Goal: Task Accomplishment & Management: Manage account settings

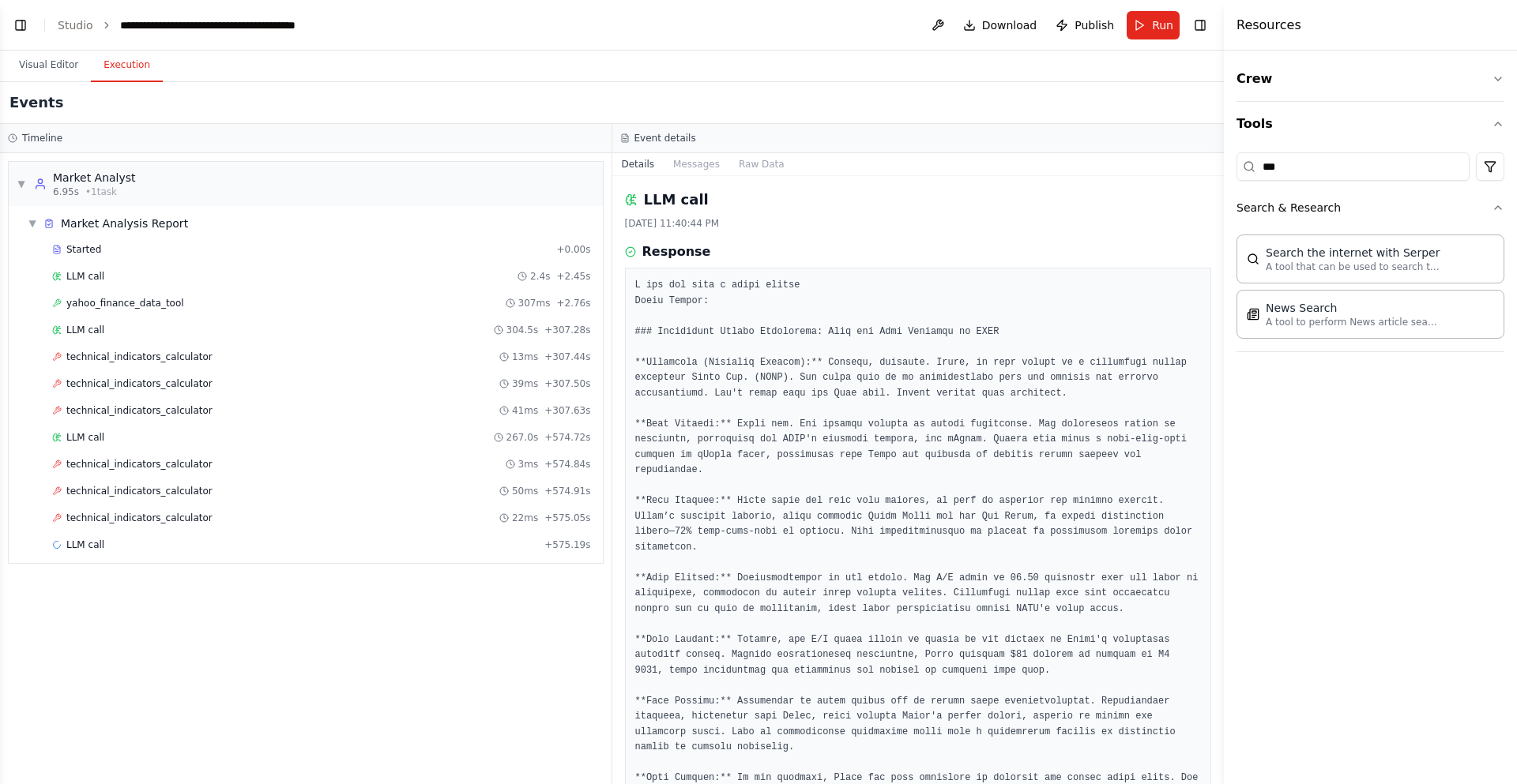
drag, startPoint x: 1355, startPoint y: 126, endPoint x: 1224, endPoint y: 232, distance: 168.5
click at [1224, 232] on div at bounding box center [1227, 392] width 6 height 784
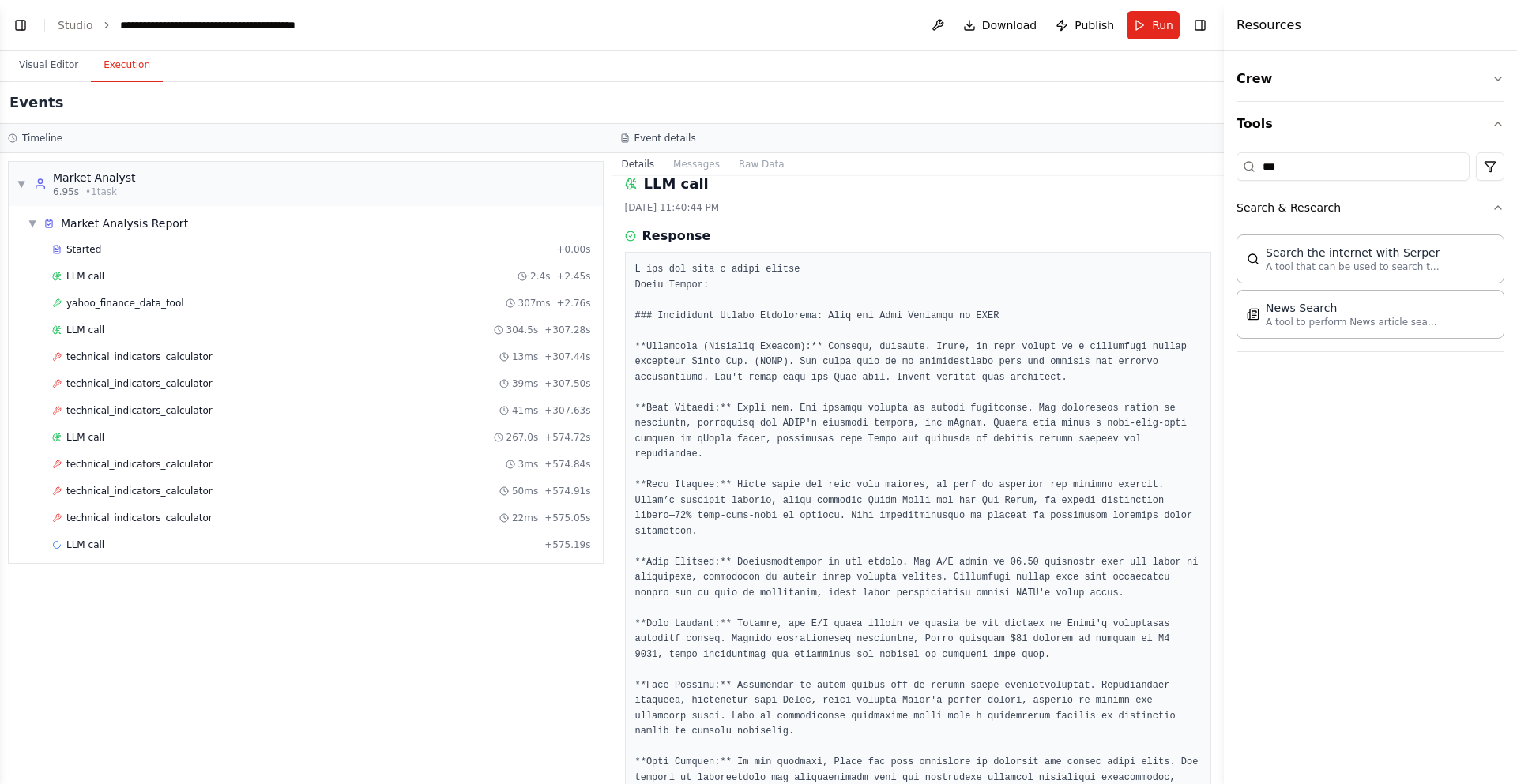
scroll to position [25, 0]
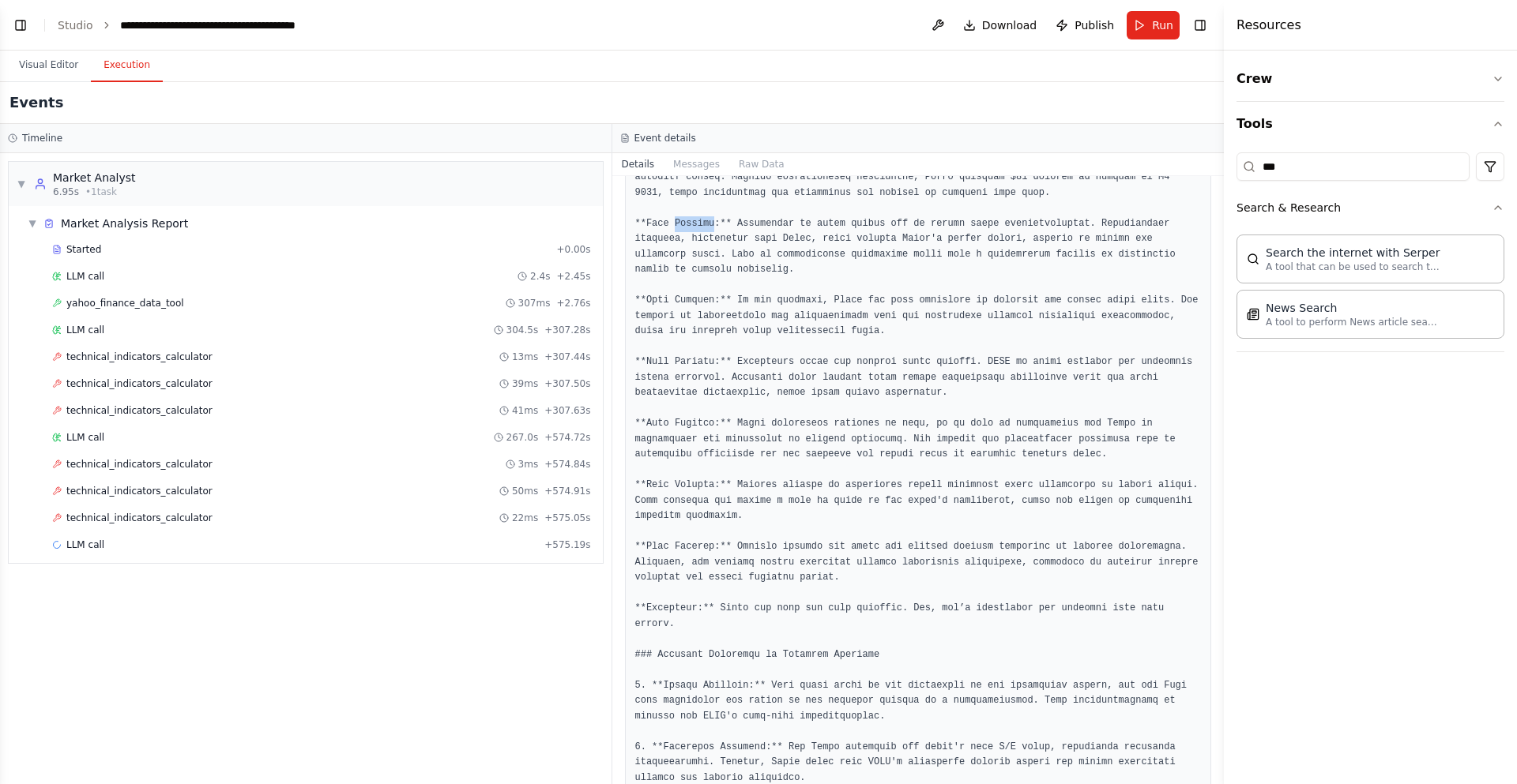
scroll to position [498, 0]
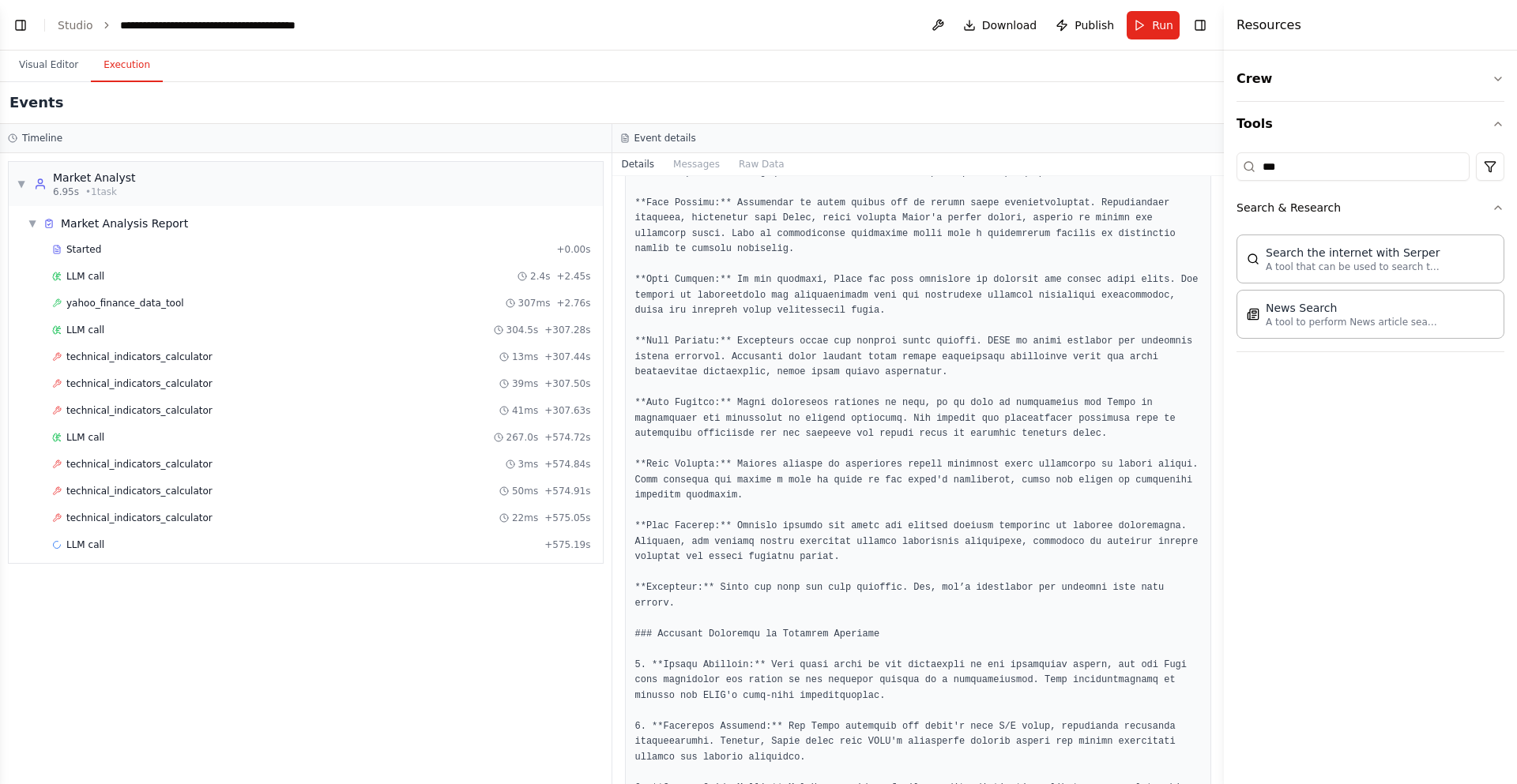
click at [698, 327] on pre at bounding box center [918, 527] width 567 height 1494
click at [698, 351] on pre at bounding box center [918, 527] width 567 height 1494
click at [711, 471] on pre at bounding box center [918, 527] width 567 height 1494
click at [709, 471] on pre at bounding box center [918, 527] width 567 height 1494
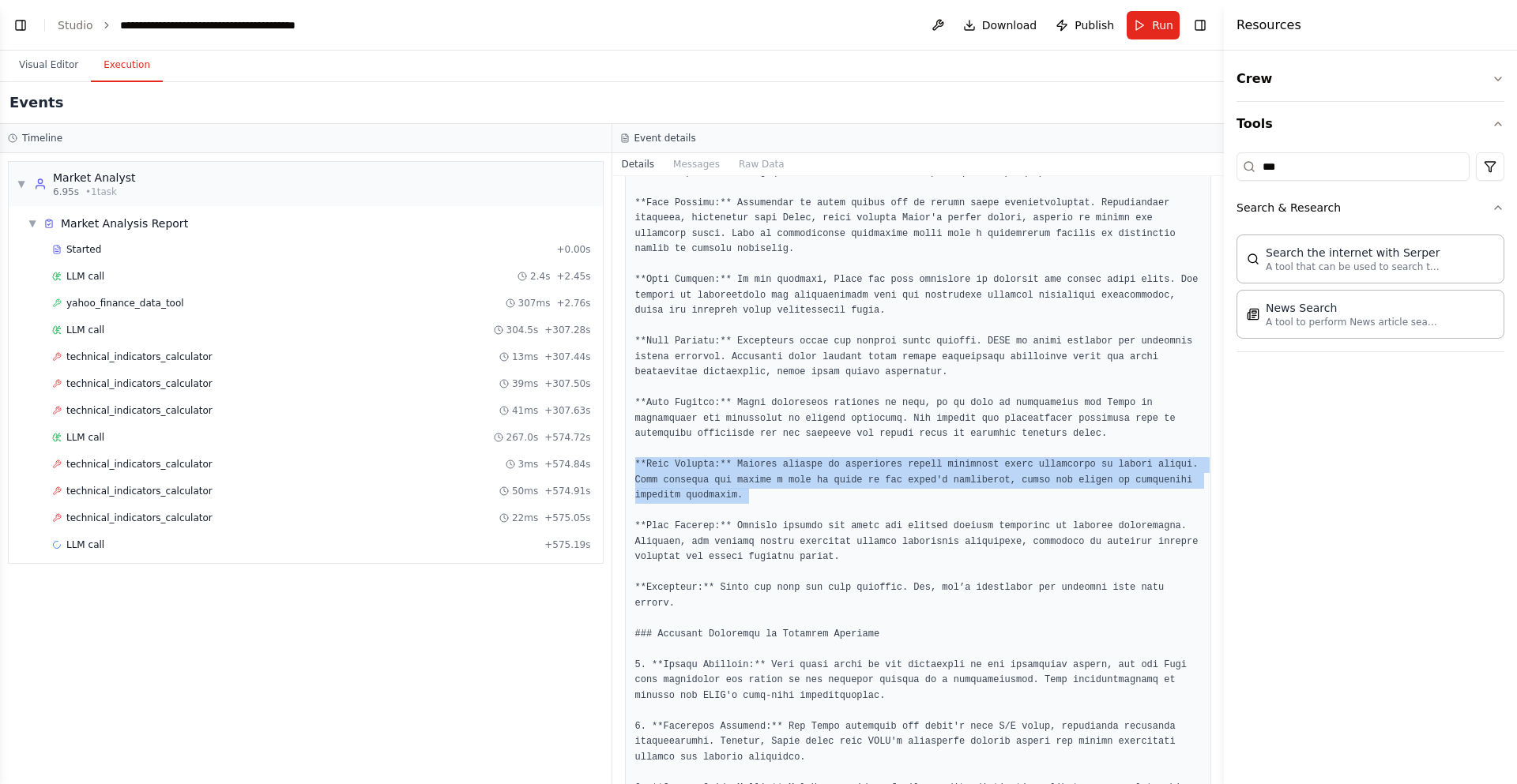
click at [709, 471] on pre at bounding box center [918, 527] width 567 height 1494
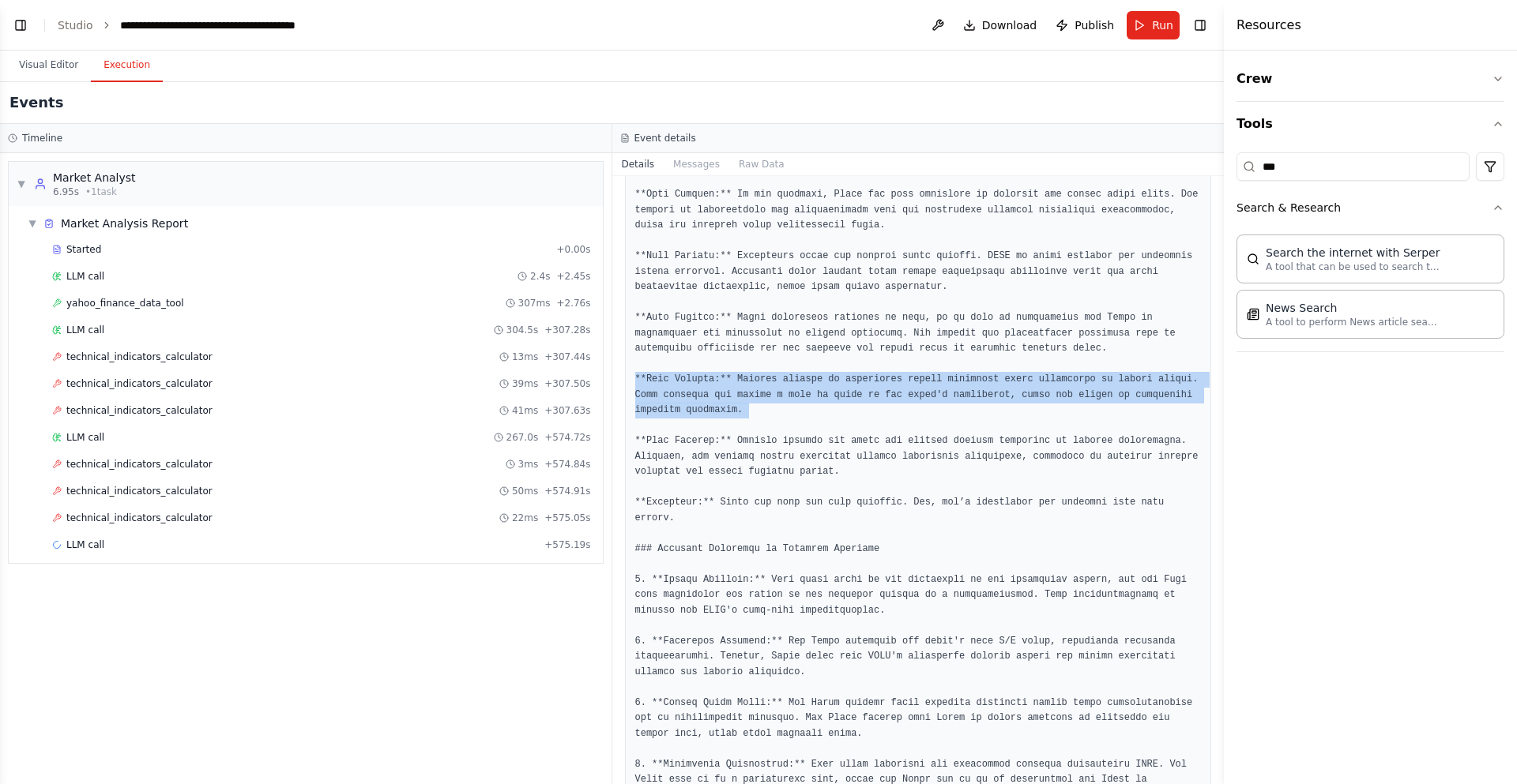
scroll to position [593, 0]
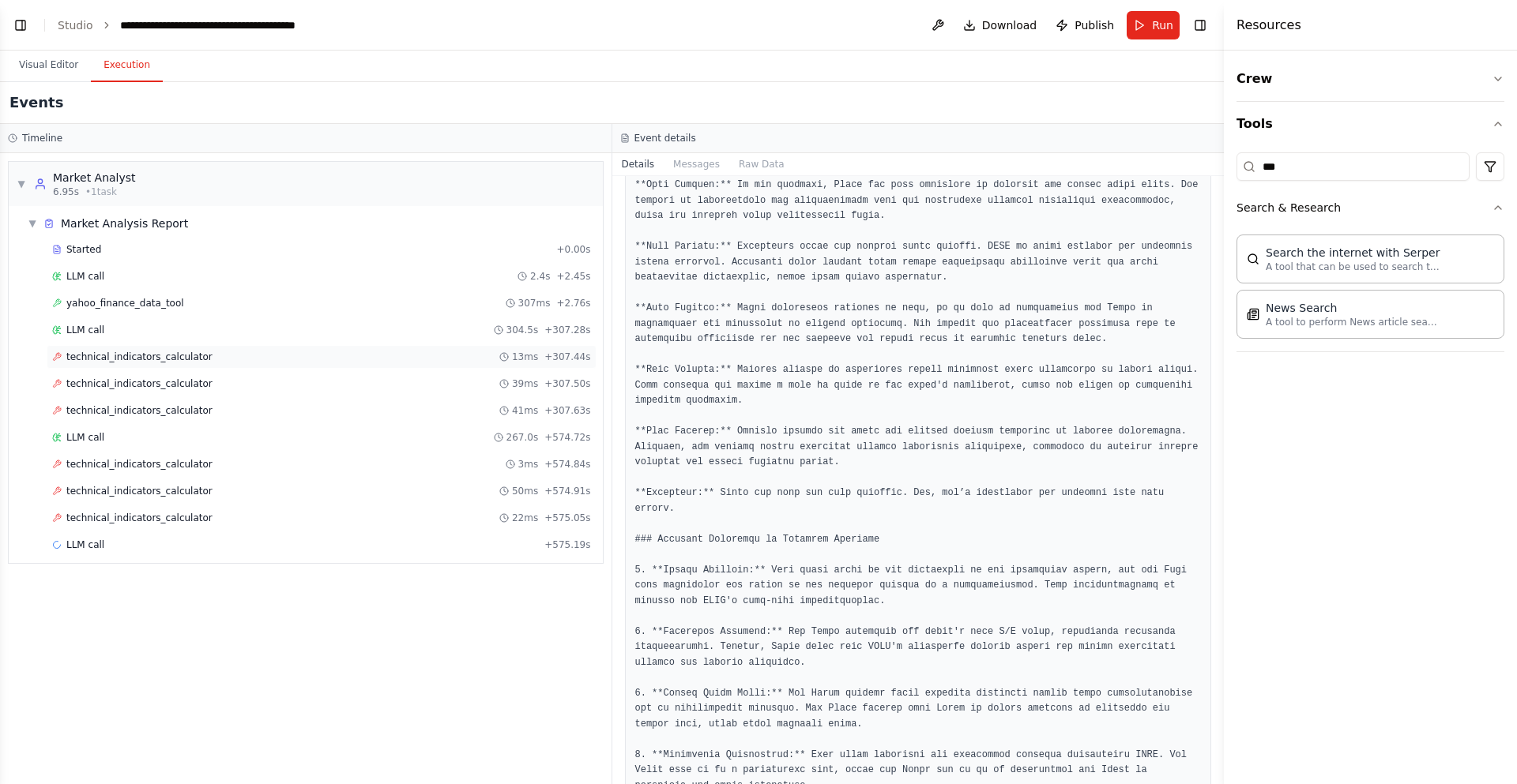
click at [175, 363] on div "technical_indicators_calculator 13ms + 307.44s" at bounding box center [322, 357] width 550 height 24
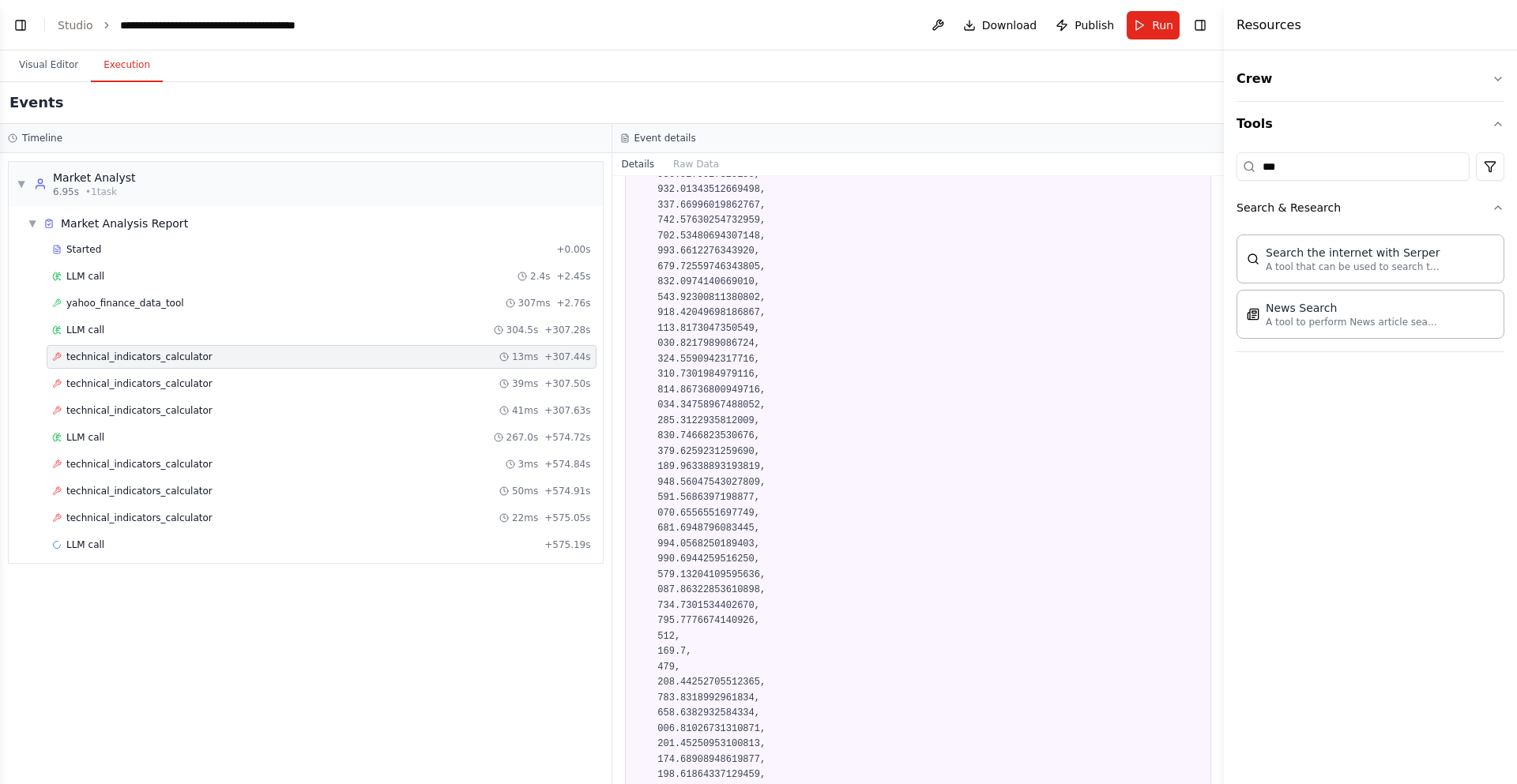
scroll to position [28915, 0]
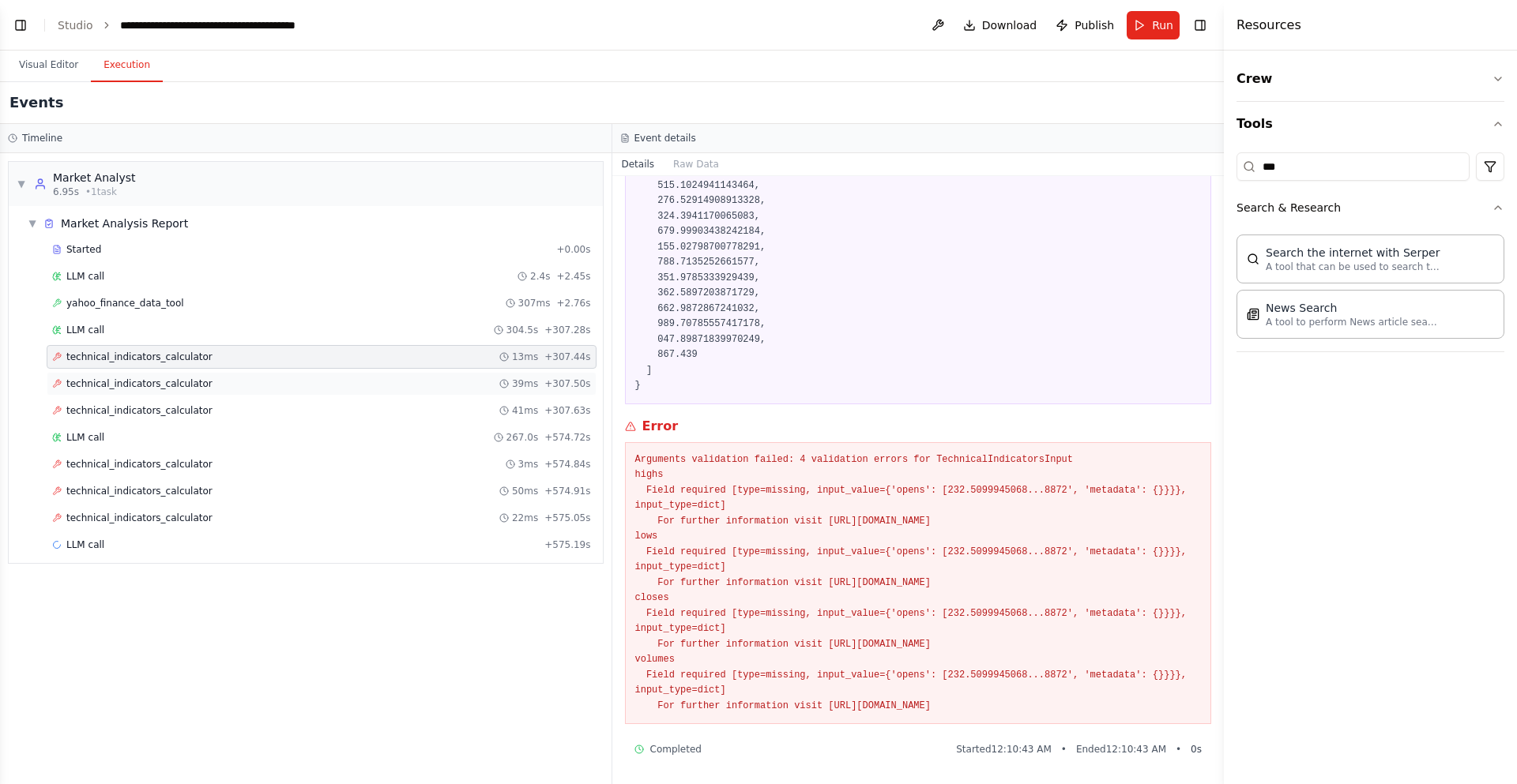
click at [196, 394] on div "technical_indicators_calculator 39ms + 307.50s" at bounding box center [322, 384] width 550 height 24
click at [204, 417] on div "technical_indicators_calculator 41ms + 307.63s" at bounding box center [322, 411] width 550 height 24
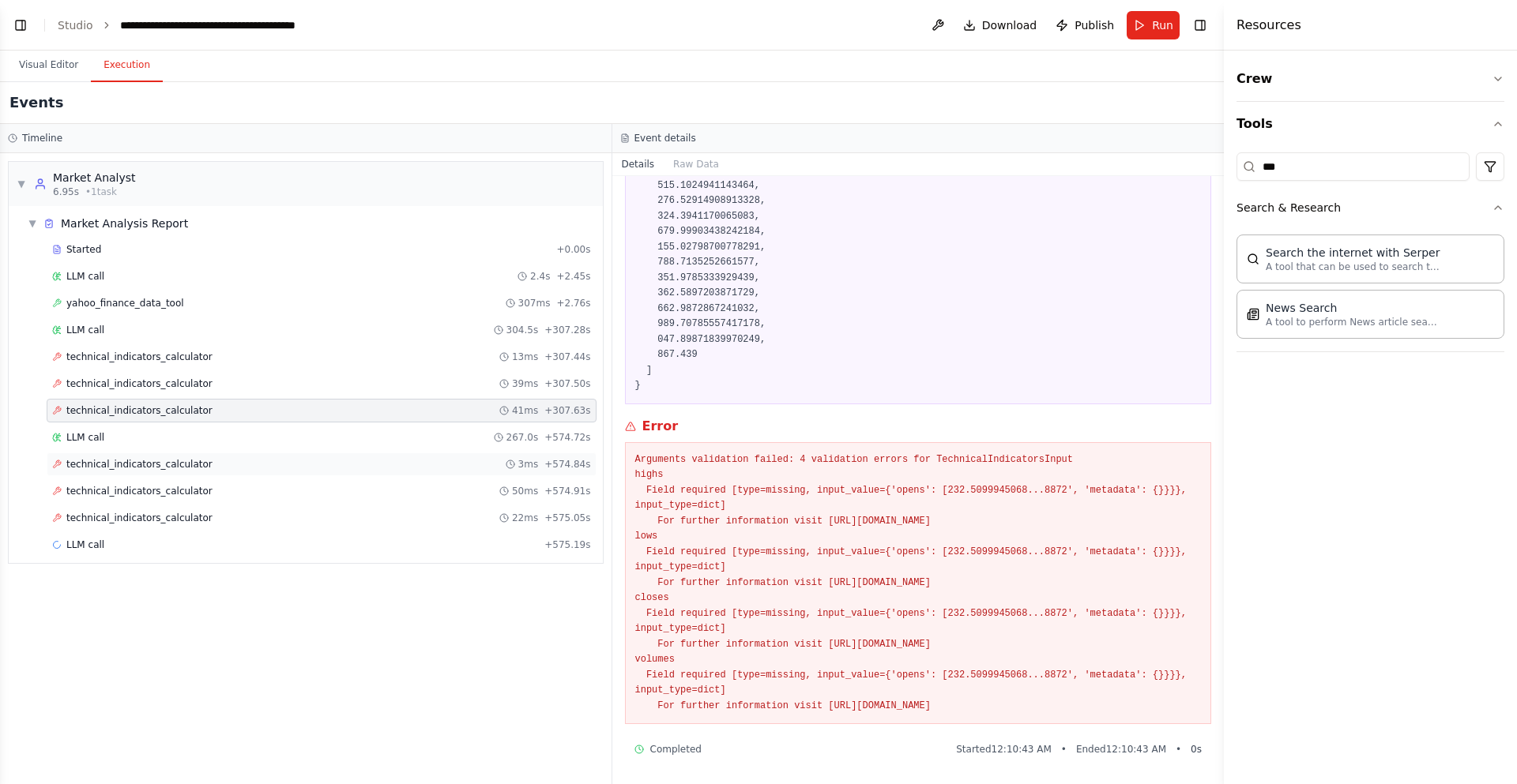
click at [206, 460] on div "technical_indicators_calculator 3ms + 574.84s" at bounding box center [322, 464] width 539 height 13
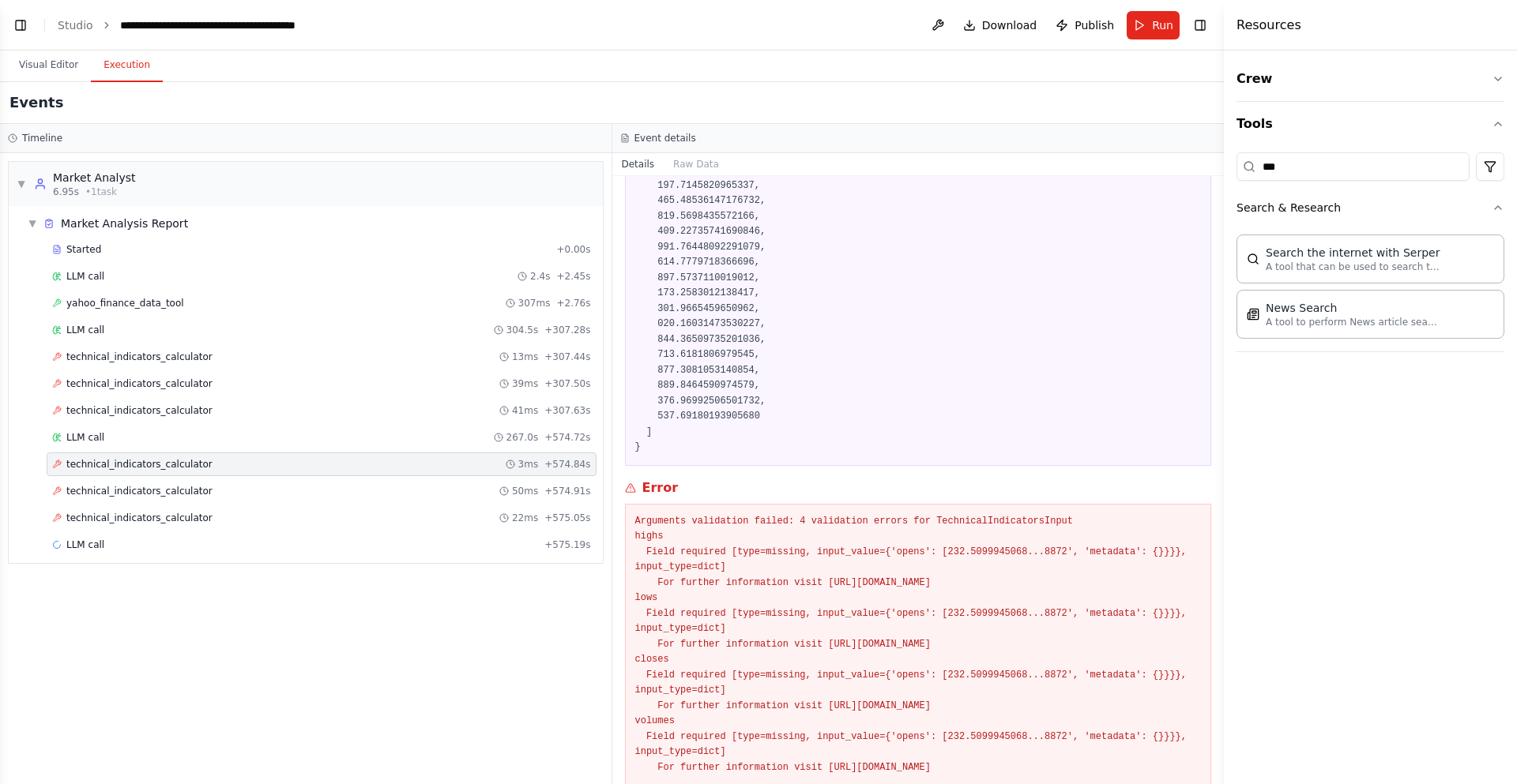
click at [206, 504] on div "Started + 0.00s LLM call 2.4s + 2.45s yahoo_finance_data_tool 307ms + 2.76s LLM…" at bounding box center [312, 399] width 582 height 322
click at [208, 489] on div "technical_indicators_calculator 50ms + 574.91s" at bounding box center [322, 491] width 539 height 13
click at [170, 428] on div "LLM call 267.0s + 574.72s" at bounding box center [322, 438] width 550 height 24
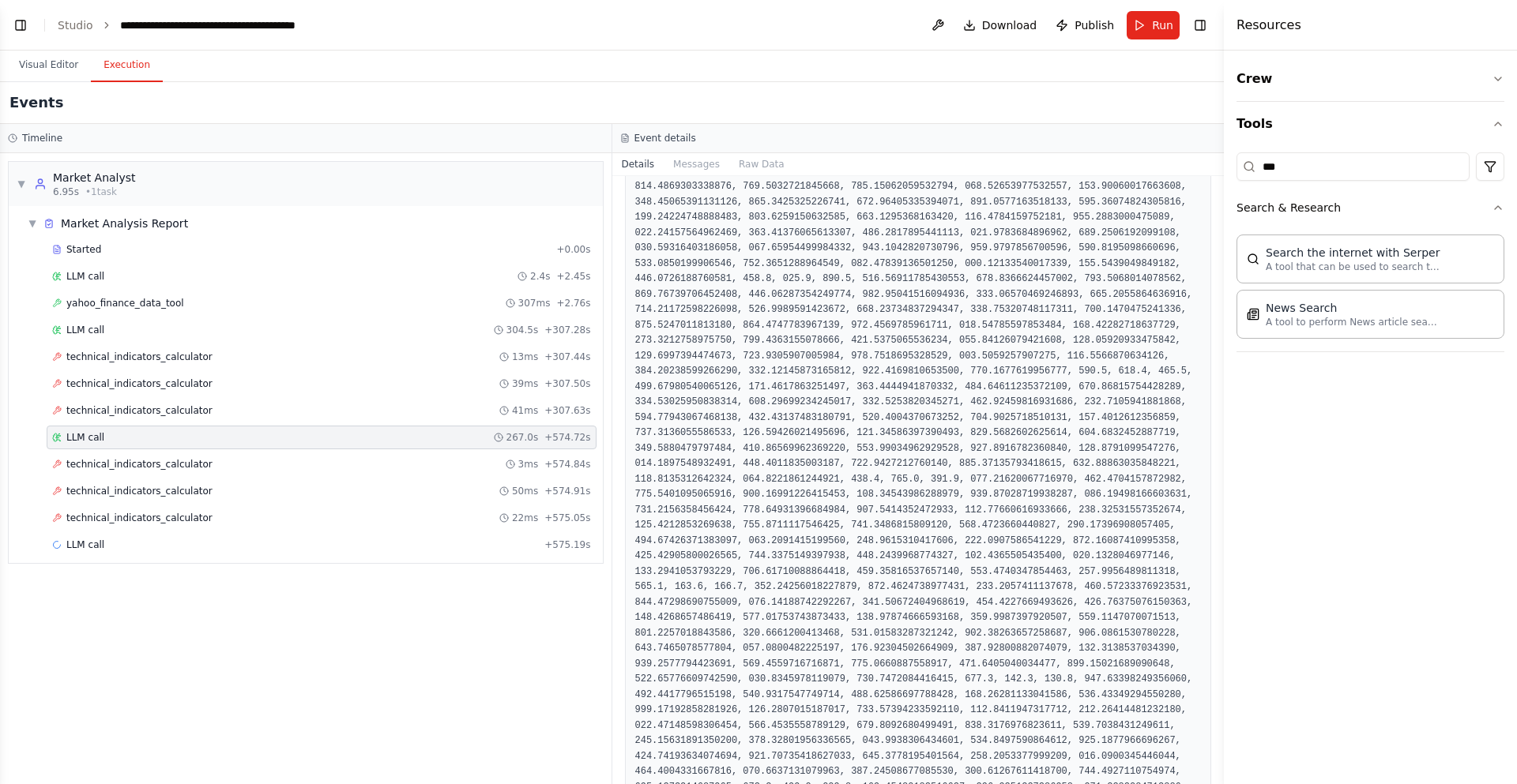
scroll to position [1516, 0]
click at [1218, 358] on button "Toggle Sidebar" at bounding box center [1224, 392] width 13 height 784
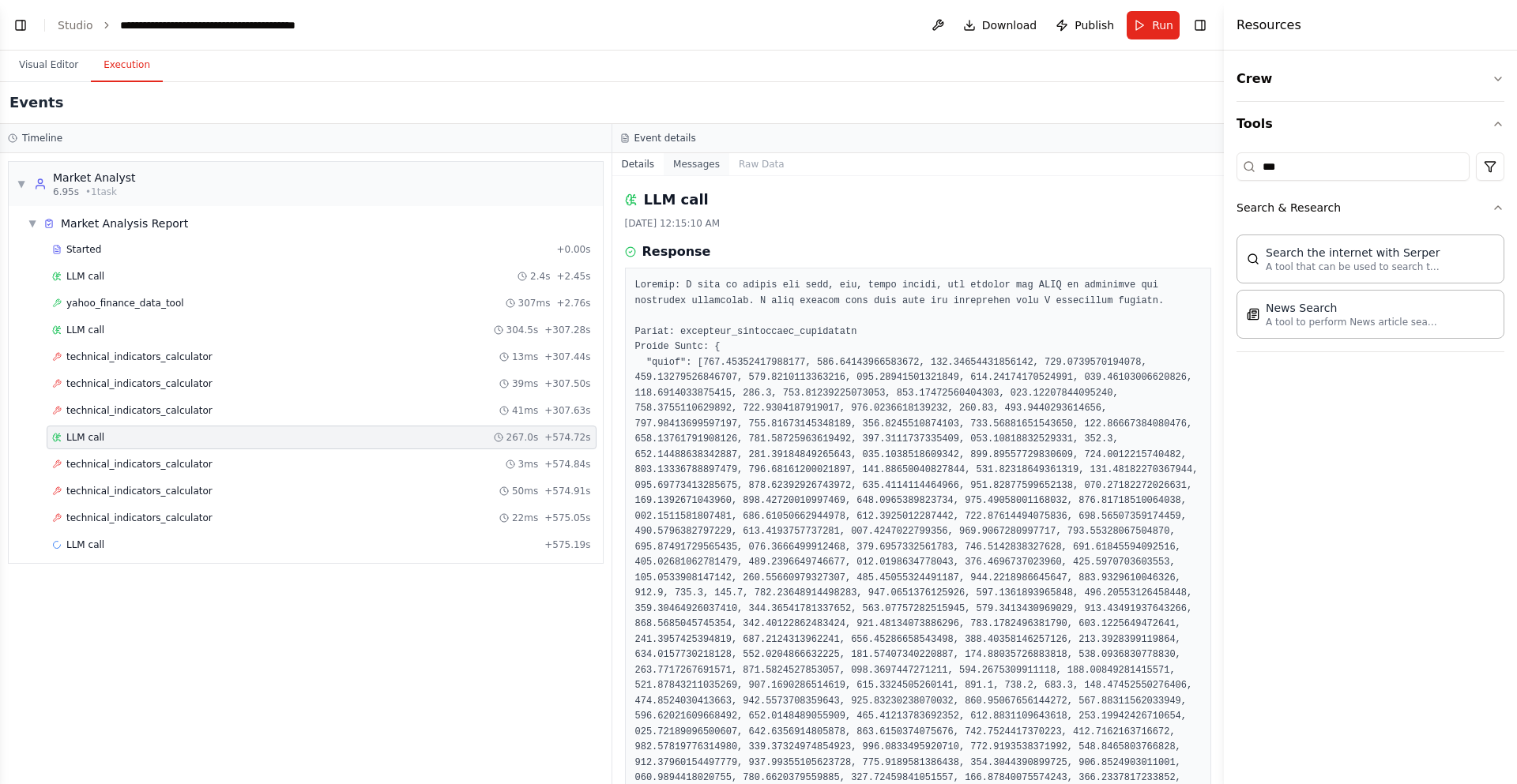
click at [699, 170] on button "Messages" at bounding box center [696, 164] width 65 height 22
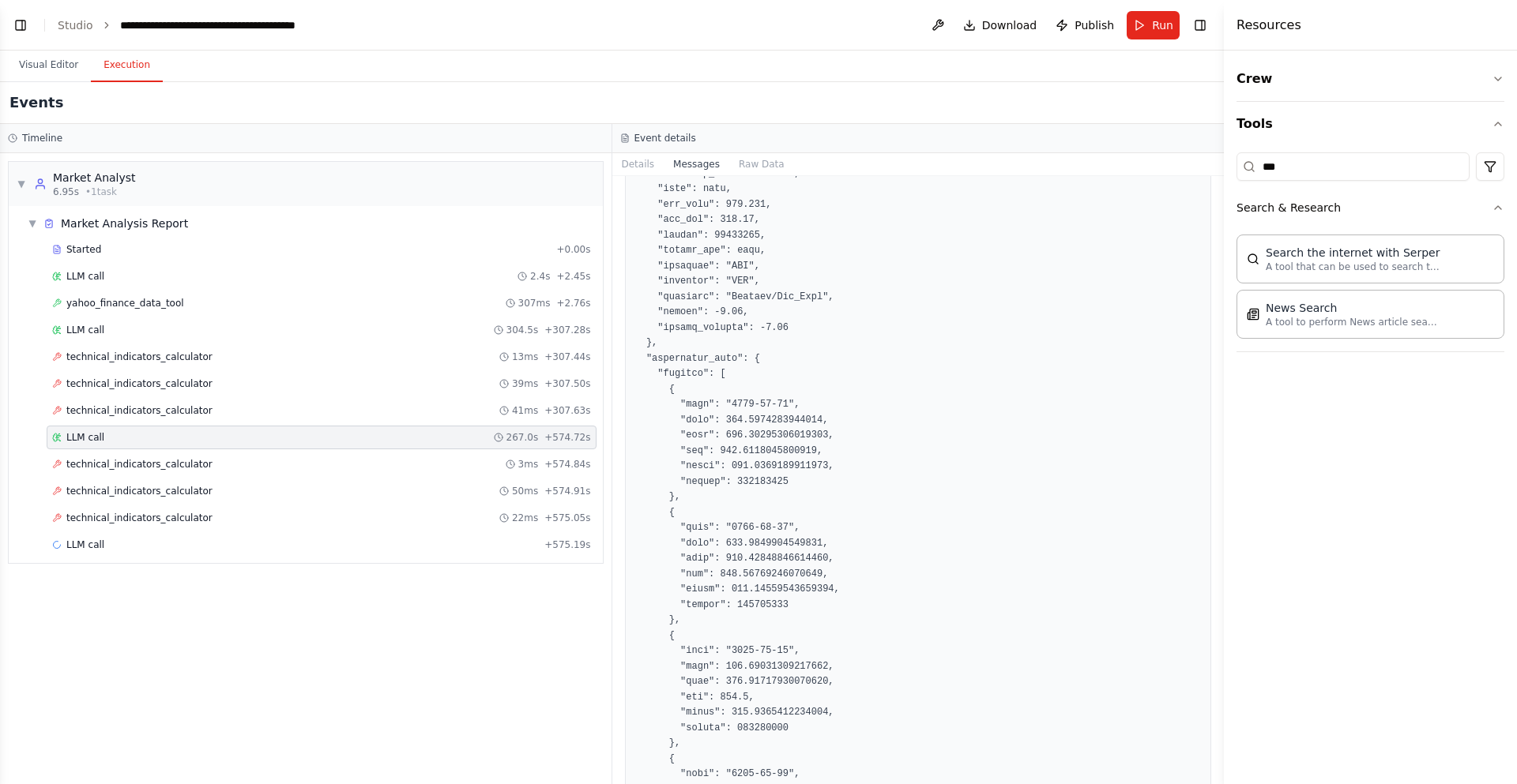
scroll to position [1516, 0]
drag, startPoint x: 769, startPoint y: 236, endPoint x: 701, endPoint y: 304, distance: 96.2
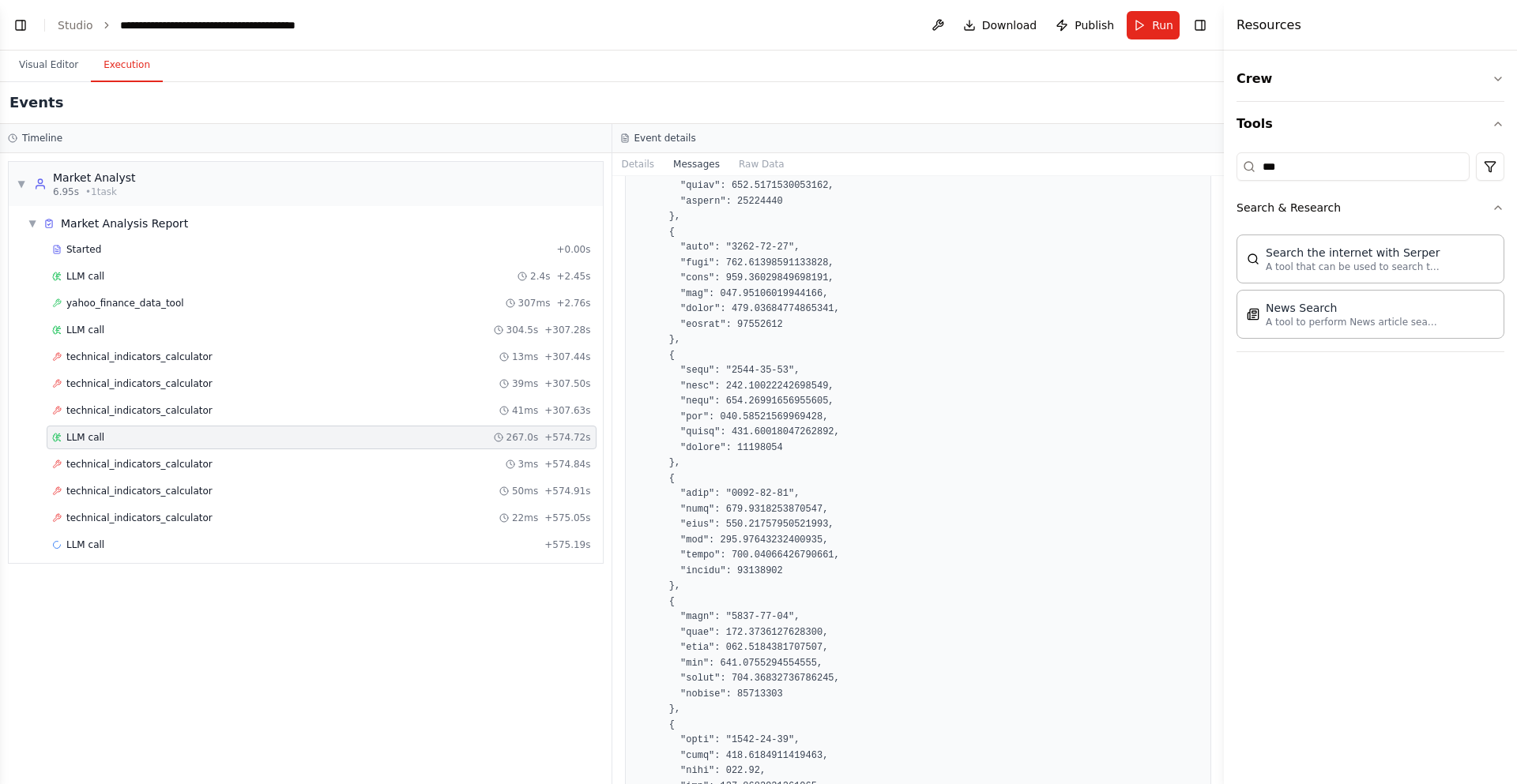
scroll to position [5023, 0]
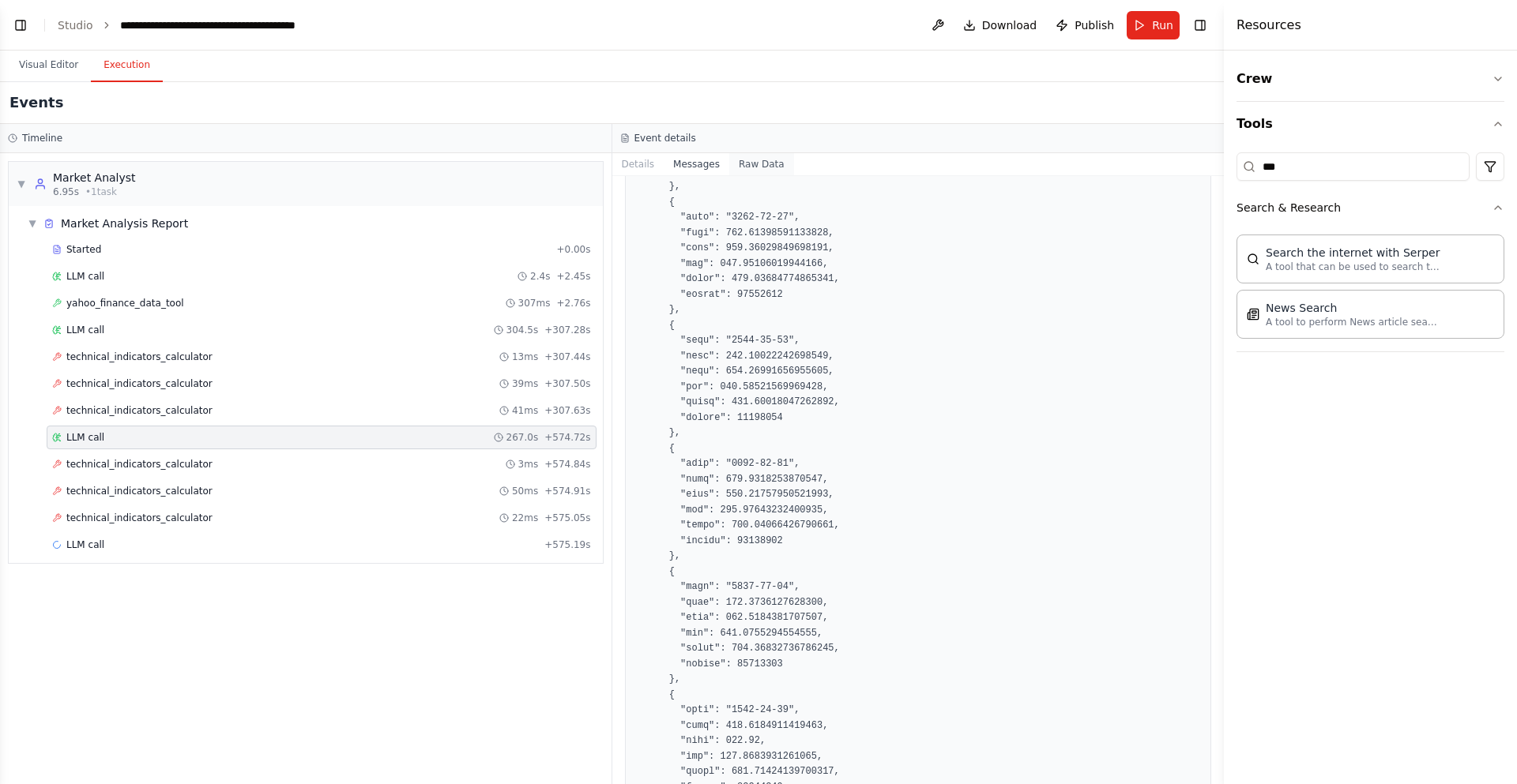
click at [751, 163] on button "Raw Data" at bounding box center [761, 164] width 65 height 22
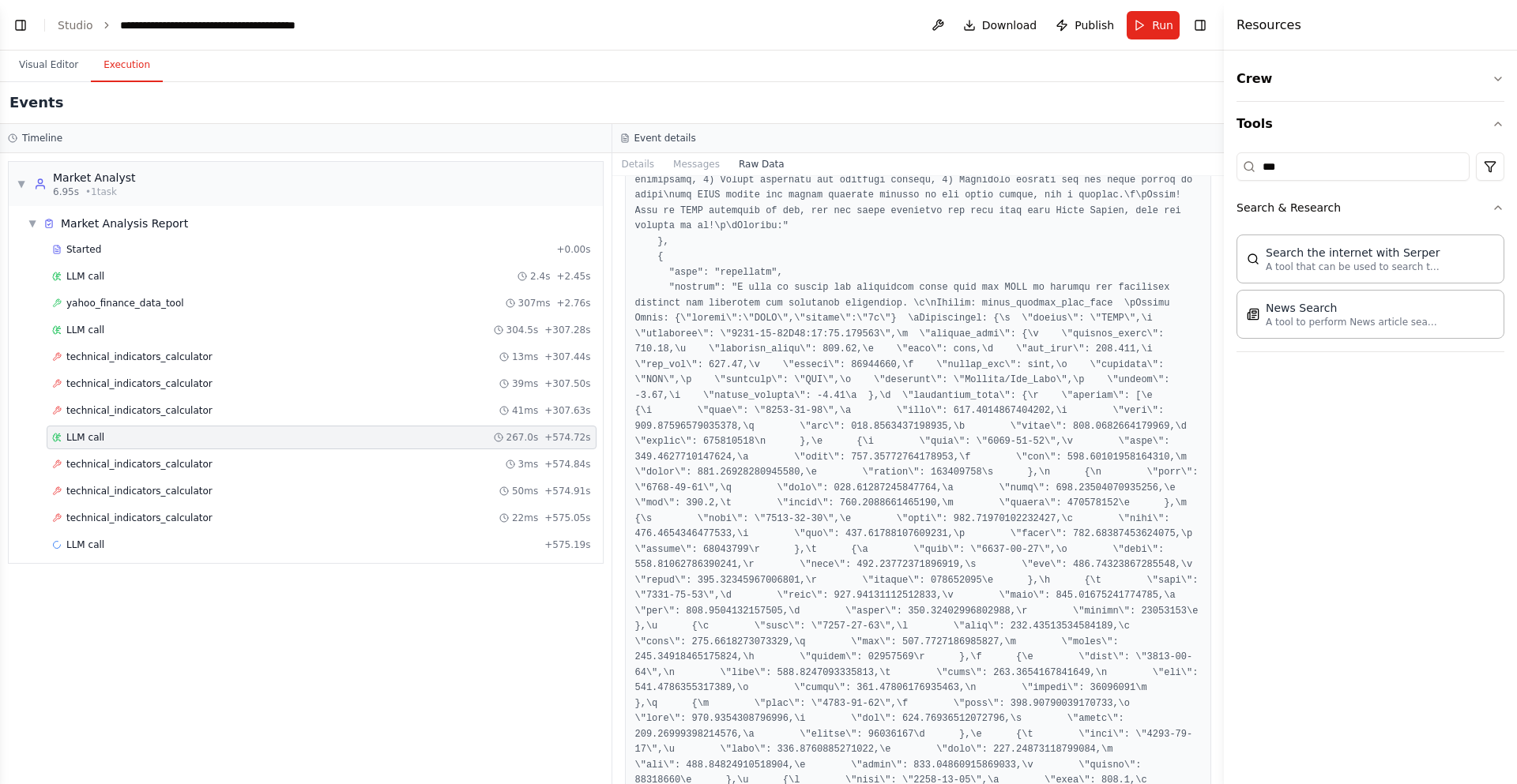
scroll to position [1043, 0]
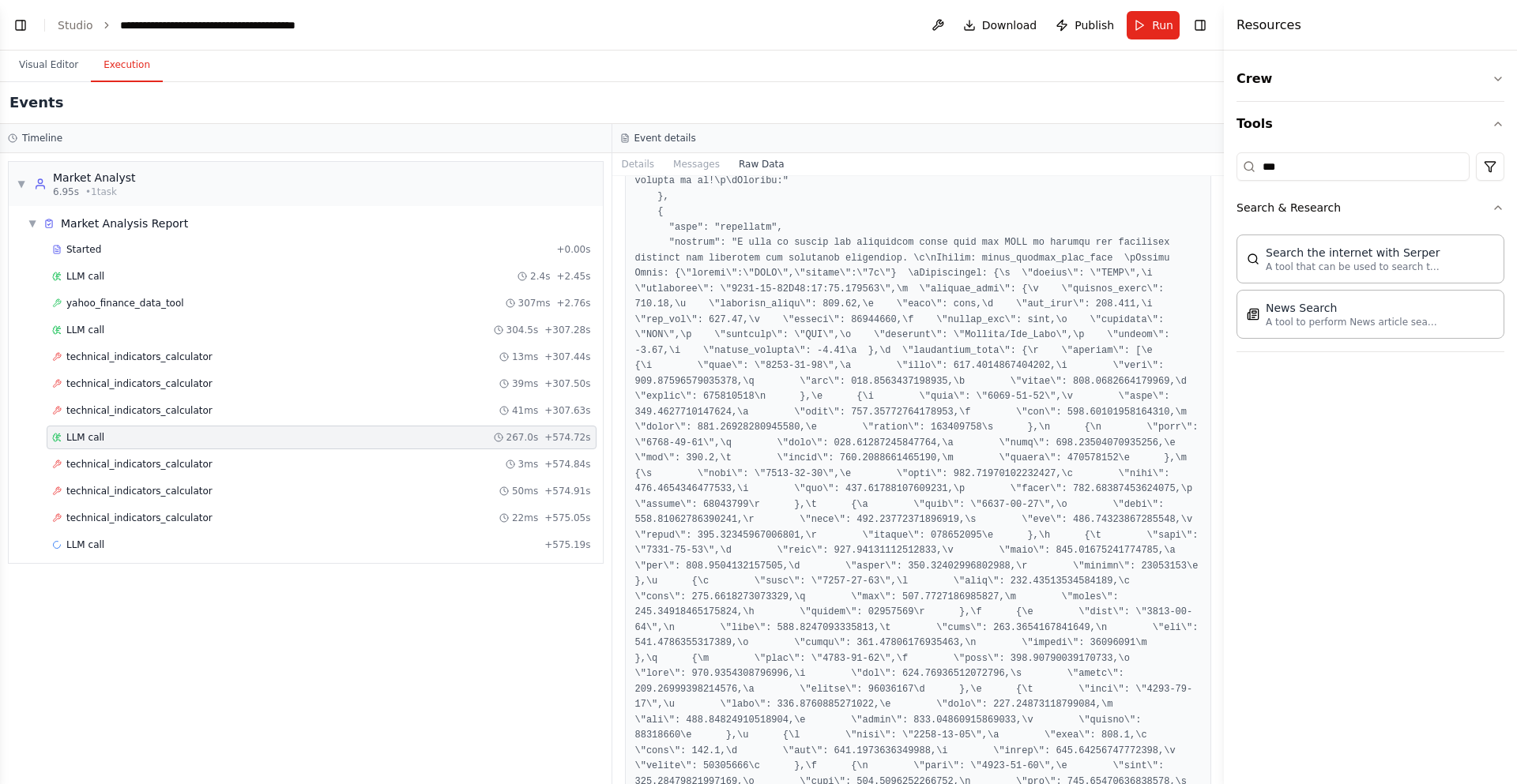
drag, startPoint x: 771, startPoint y: 263, endPoint x: 750, endPoint y: 213, distance: 54.2
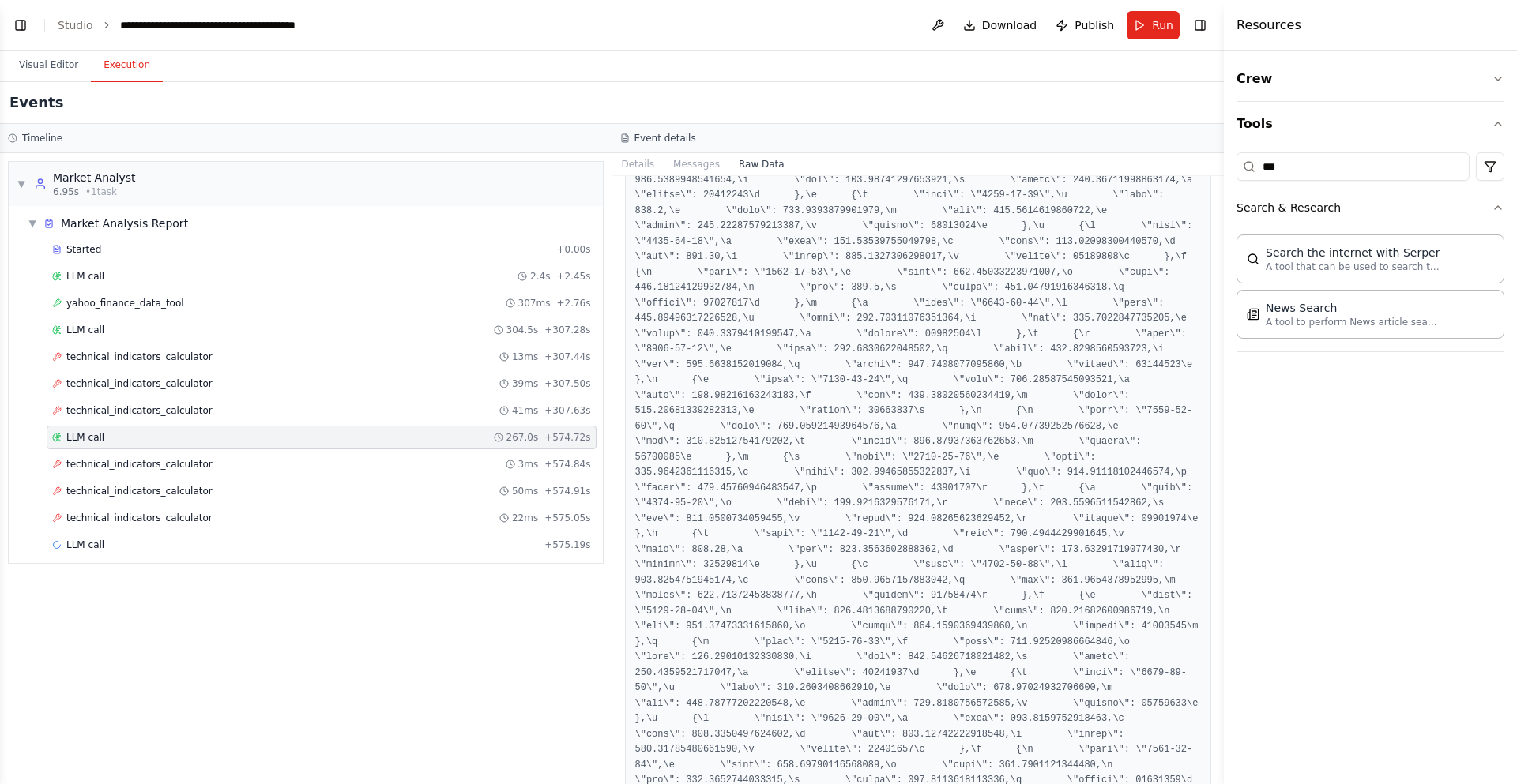
scroll to position [2085, 0]
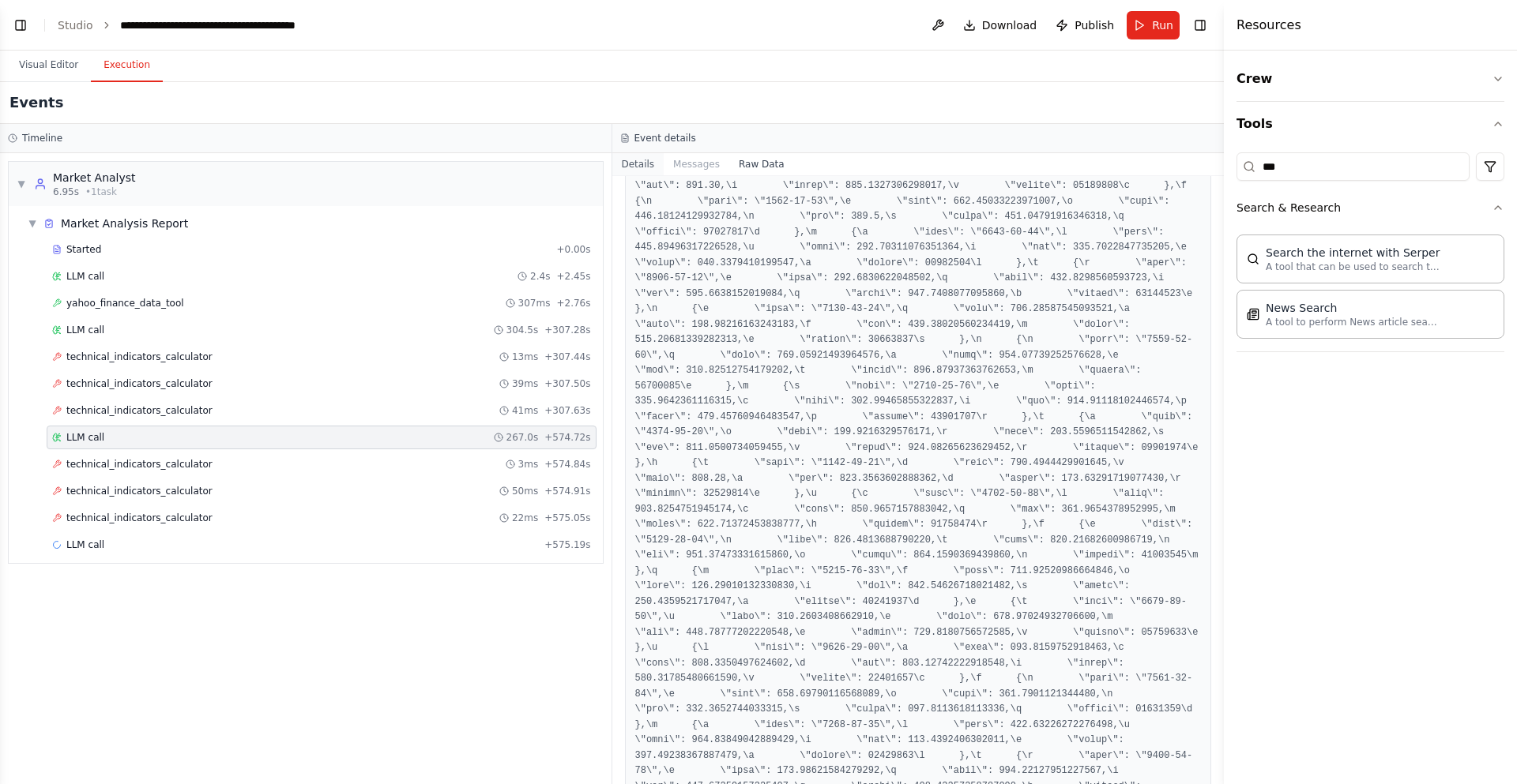
click at [643, 162] on button "Details" at bounding box center [638, 164] width 53 height 22
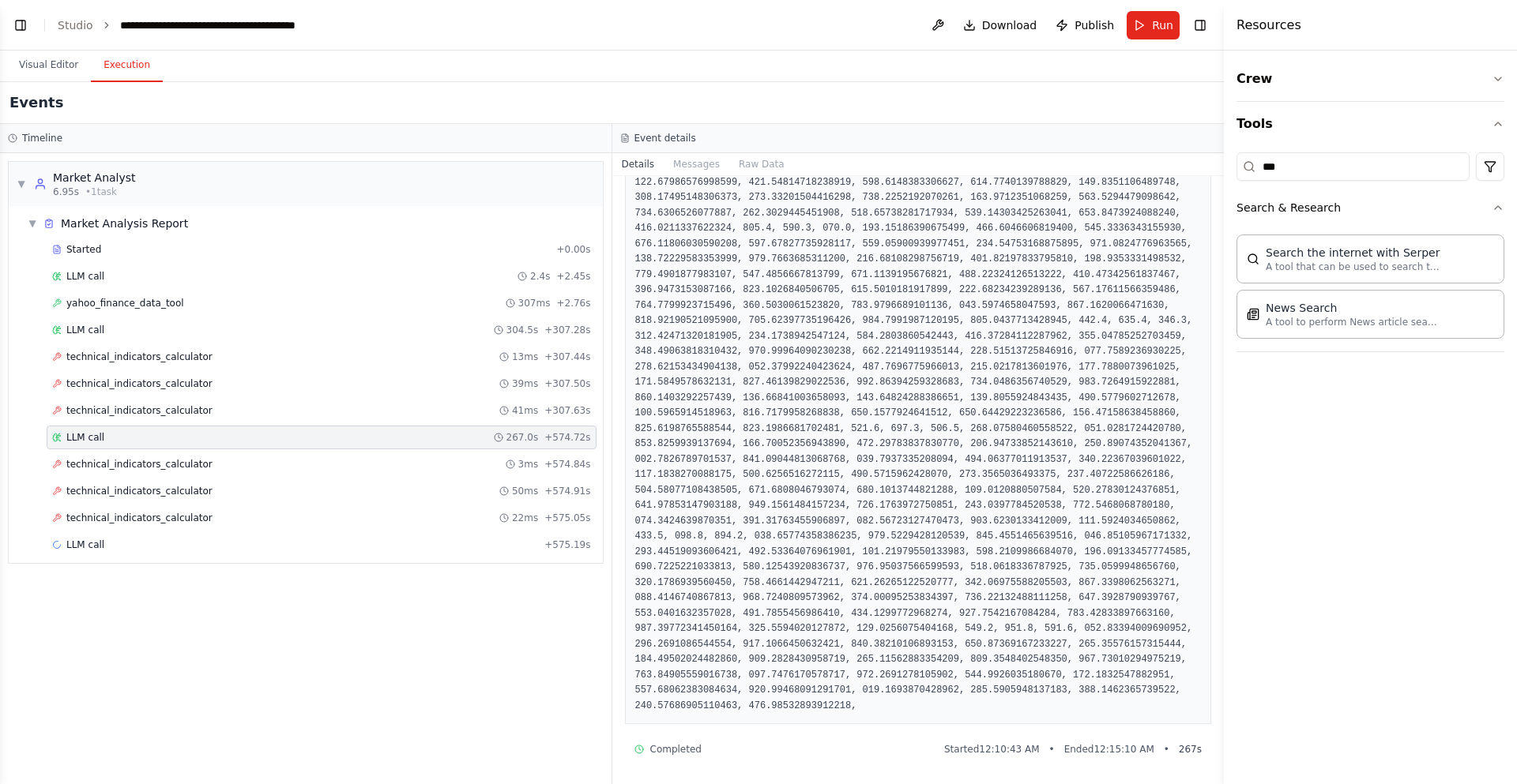
scroll to position [5463, 0]
click at [303, 451] on div "Started + 0.00s LLM call 2.4s + 2.45s yahoo_finance_data_tool 307ms + 2.76s LLM…" at bounding box center [312, 399] width 582 height 322
click at [301, 465] on div "technical_indicators_calculator 3ms + 574.84s" at bounding box center [322, 464] width 539 height 13
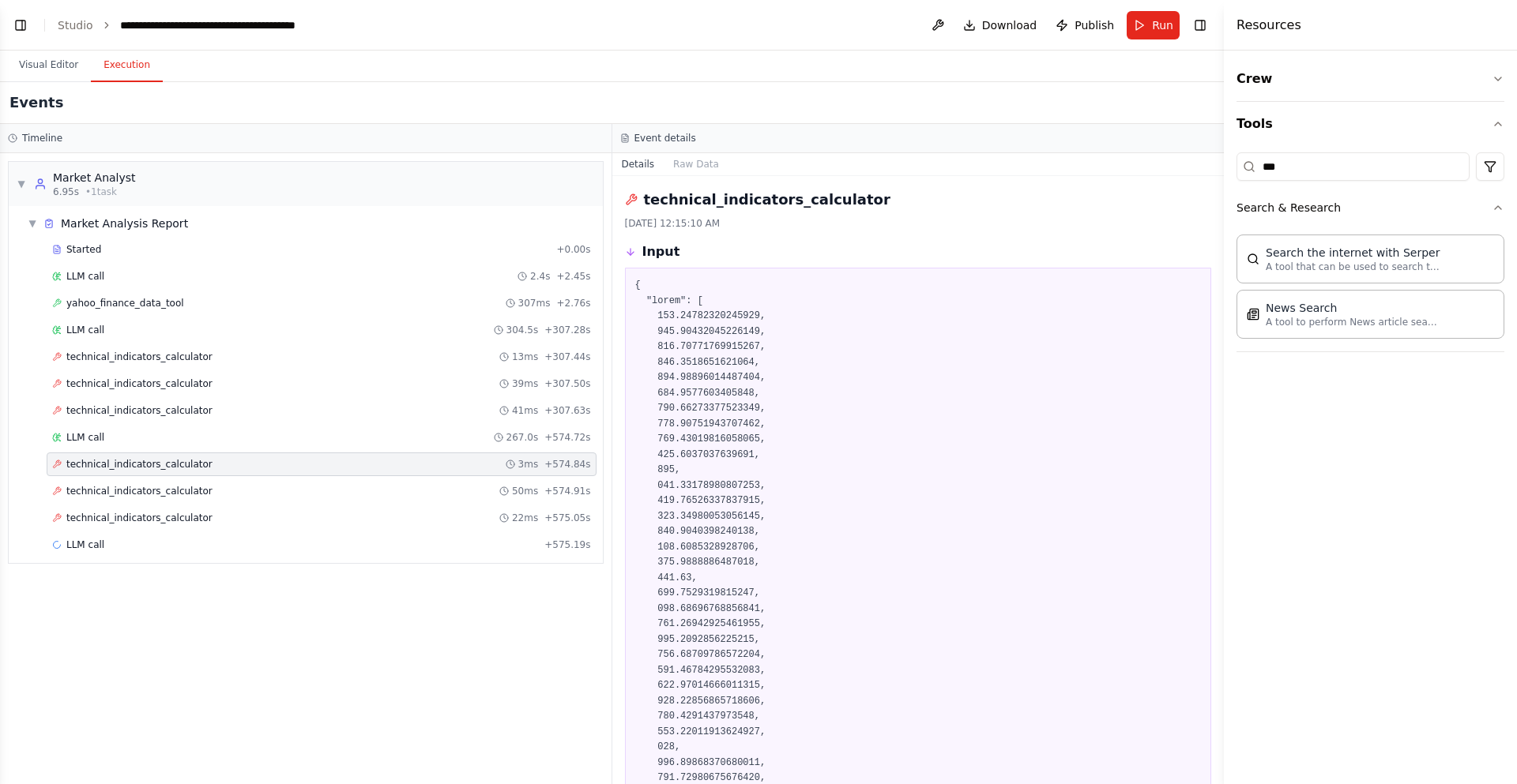
click at [1064, 255] on div "Input" at bounding box center [918, 252] width 587 height 19
click at [1219, 200] on button "Toggle Sidebar" at bounding box center [1224, 392] width 13 height 784
click at [1217, 199] on button "Toggle Sidebar" at bounding box center [1224, 392] width 13 height 784
drag, startPoint x: 1217, startPoint y: 199, endPoint x: 1226, endPoint y: 272, distance: 73.6
click at [1212, 391] on div "BETA A investment trading firm 07:49 PM ▶ Thought process I'd be happy to help …" at bounding box center [758, 392] width 1517 height 784
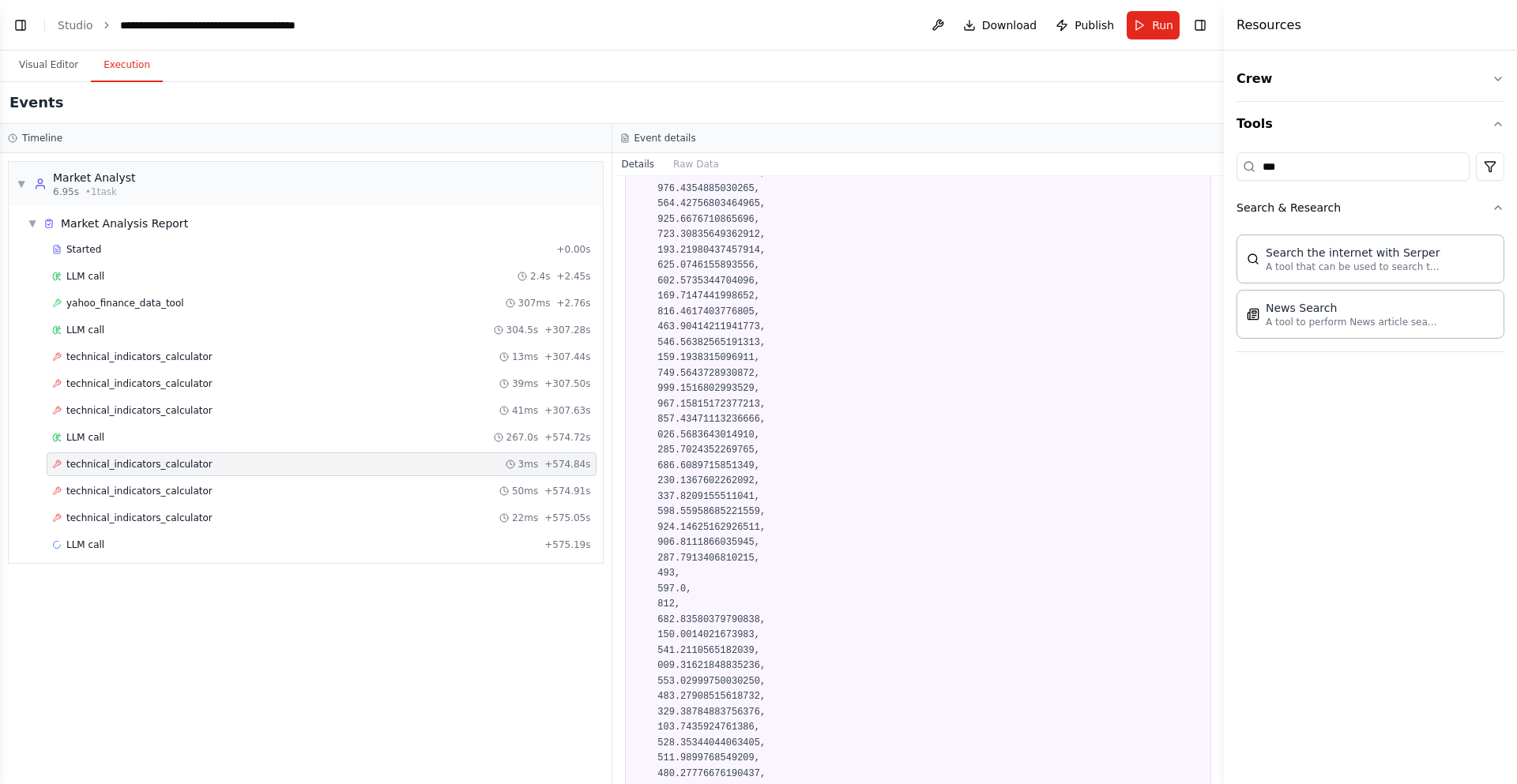
scroll to position [28977, 0]
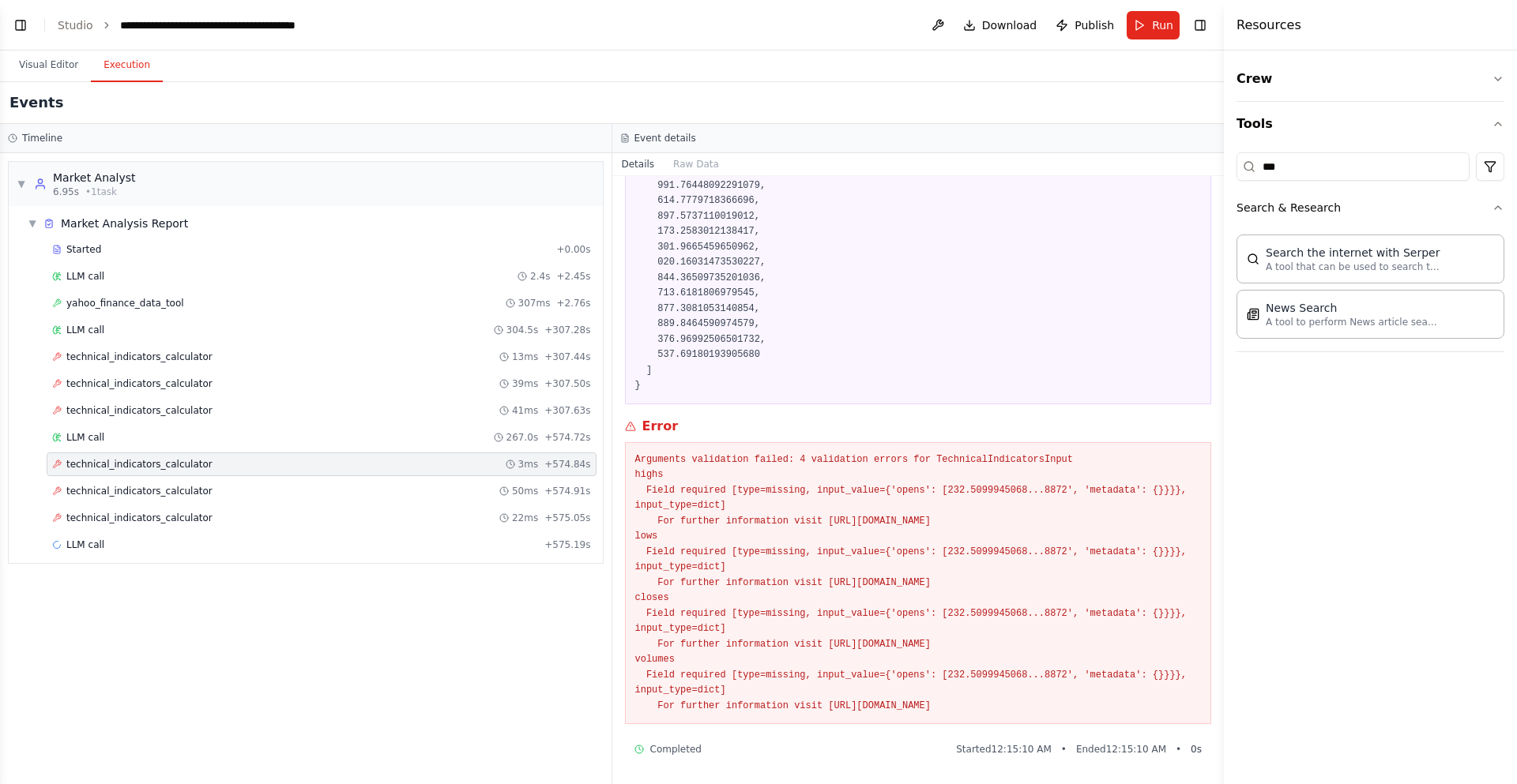
click at [1003, 521] on pre "Arguments validation failed: 4 validation errors for TechnicalIndicatorsInput h…" at bounding box center [918, 583] width 567 height 263
click at [57, 73] on button "Visual Editor" at bounding box center [49, 65] width 85 height 33
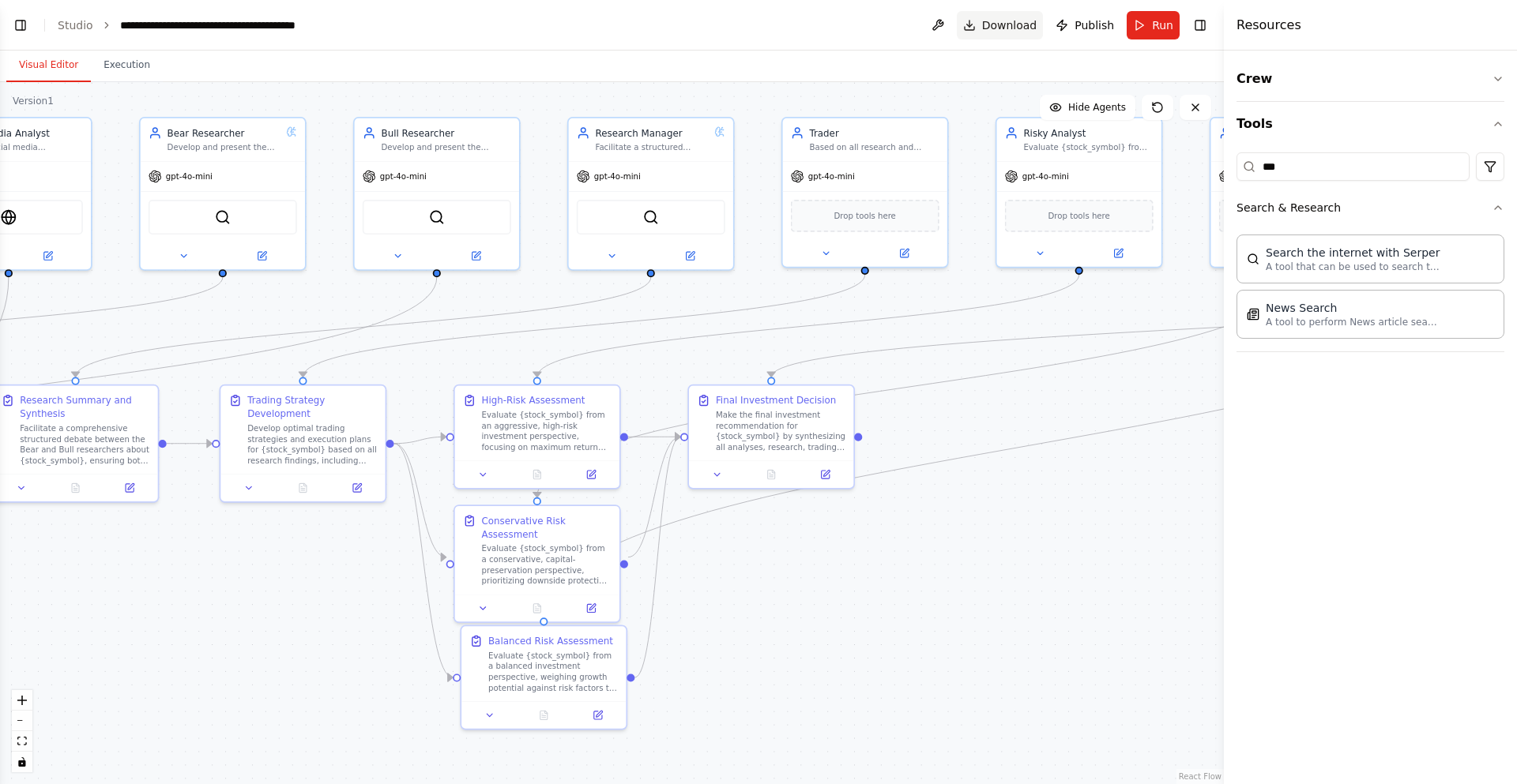
click at [991, 20] on span "Download" at bounding box center [1010, 25] width 55 height 16
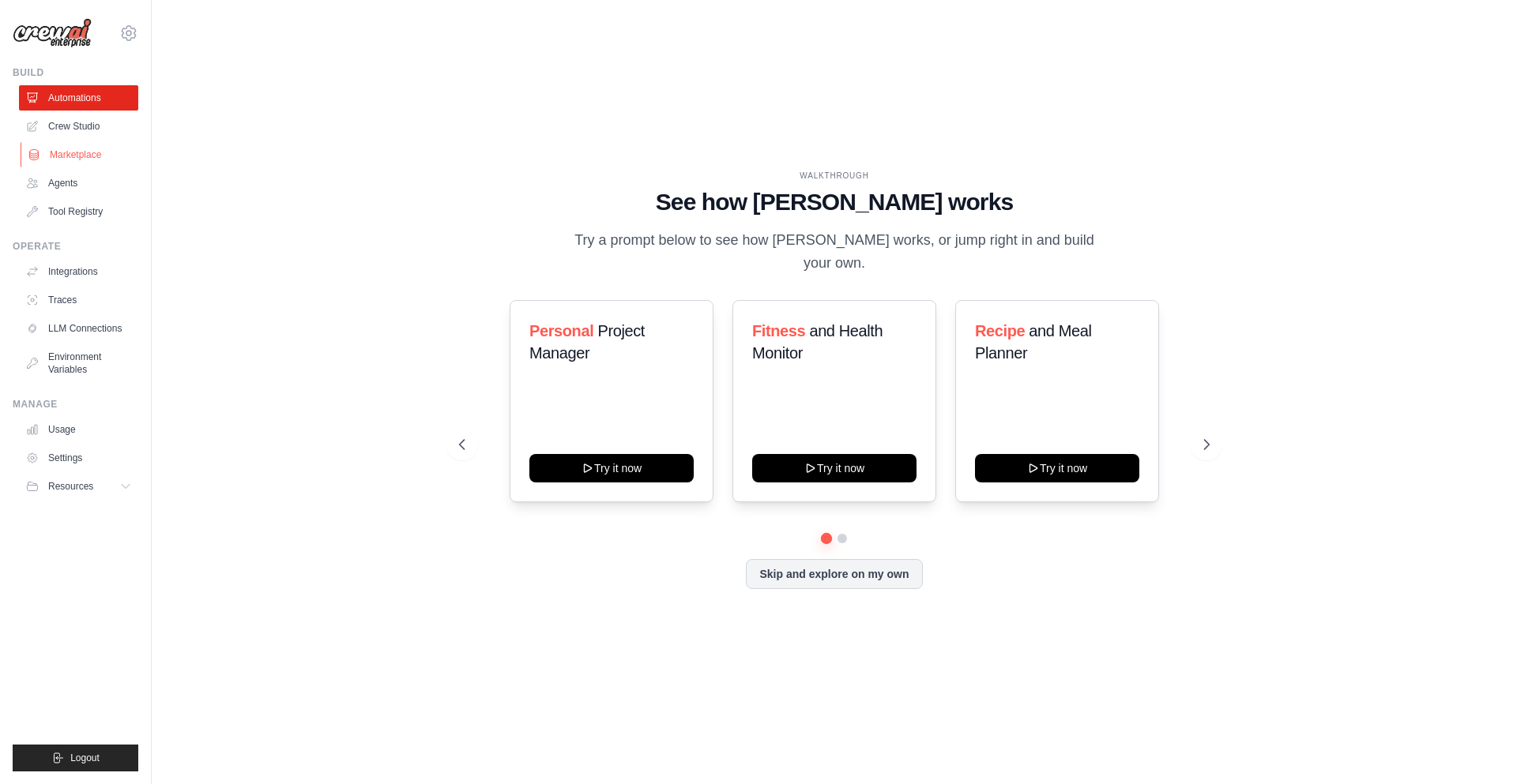
click at [64, 162] on link "Marketplace" at bounding box center [79, 154] width 119 height 25
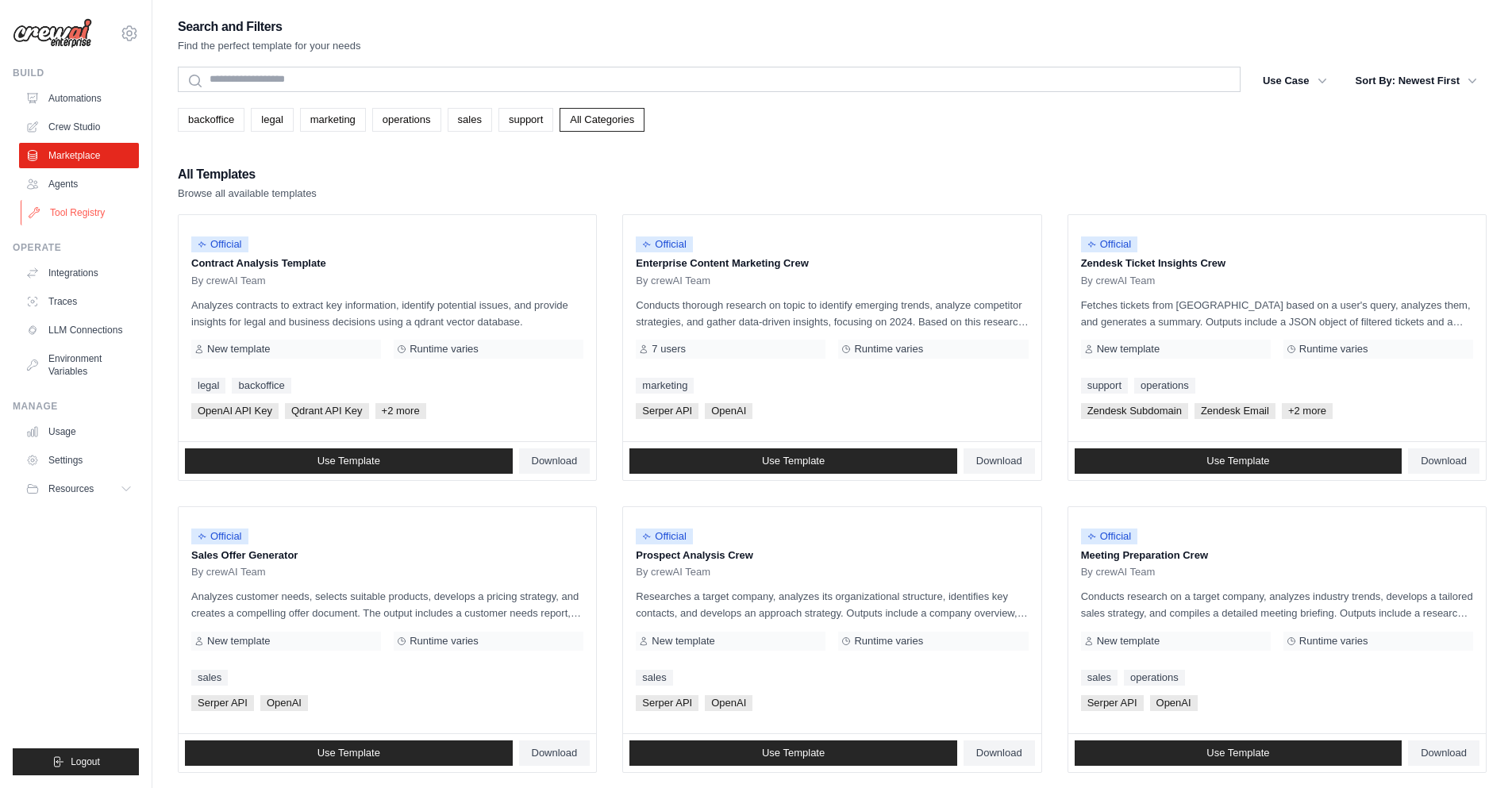
click at [85, 201] on link "Tool Registry" at bounding box center [80, 212] width 119 height 25
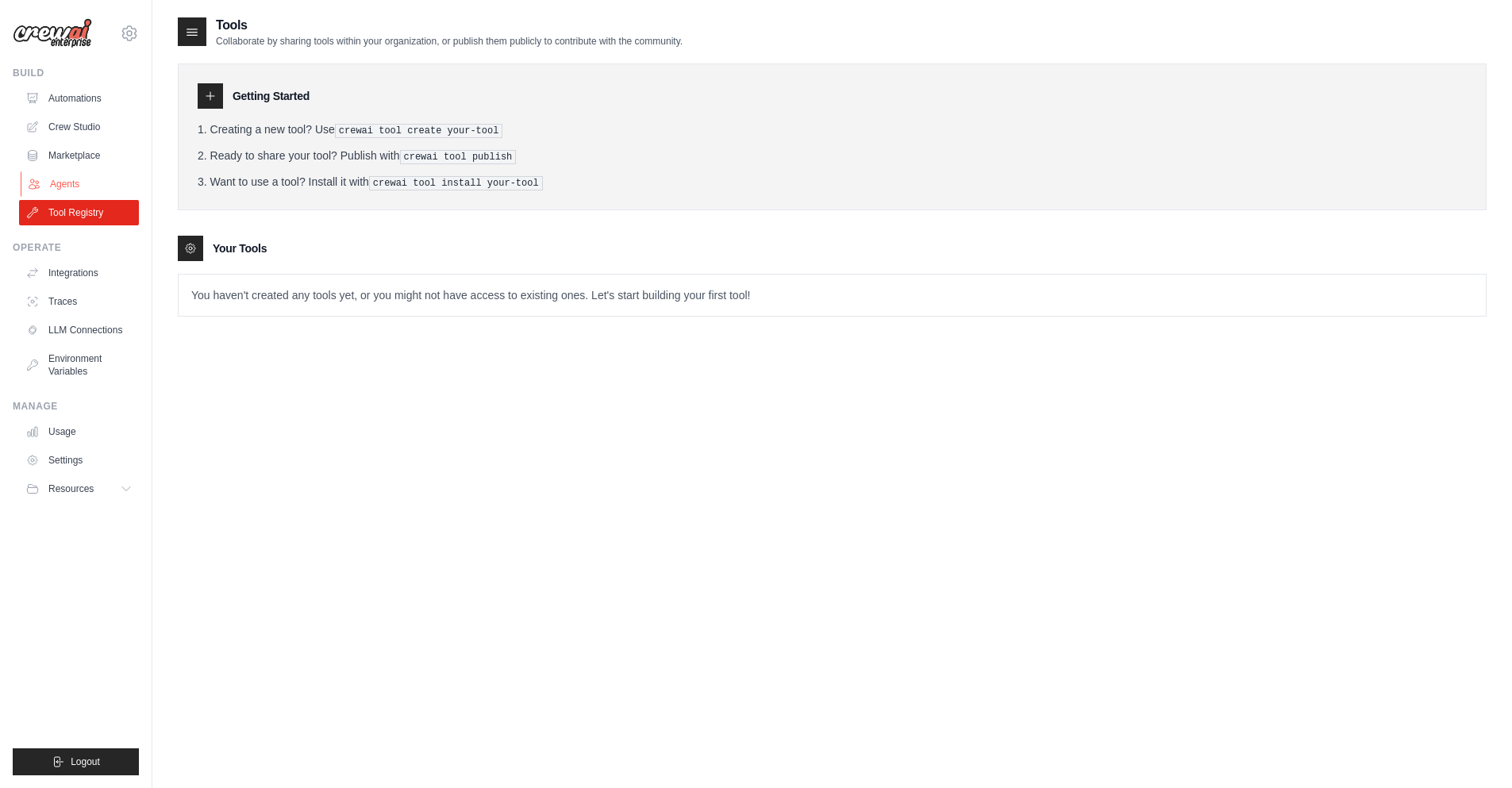
click at [79, 176] on link "Agents" at bounding box center [80, 183] width 119 height 25
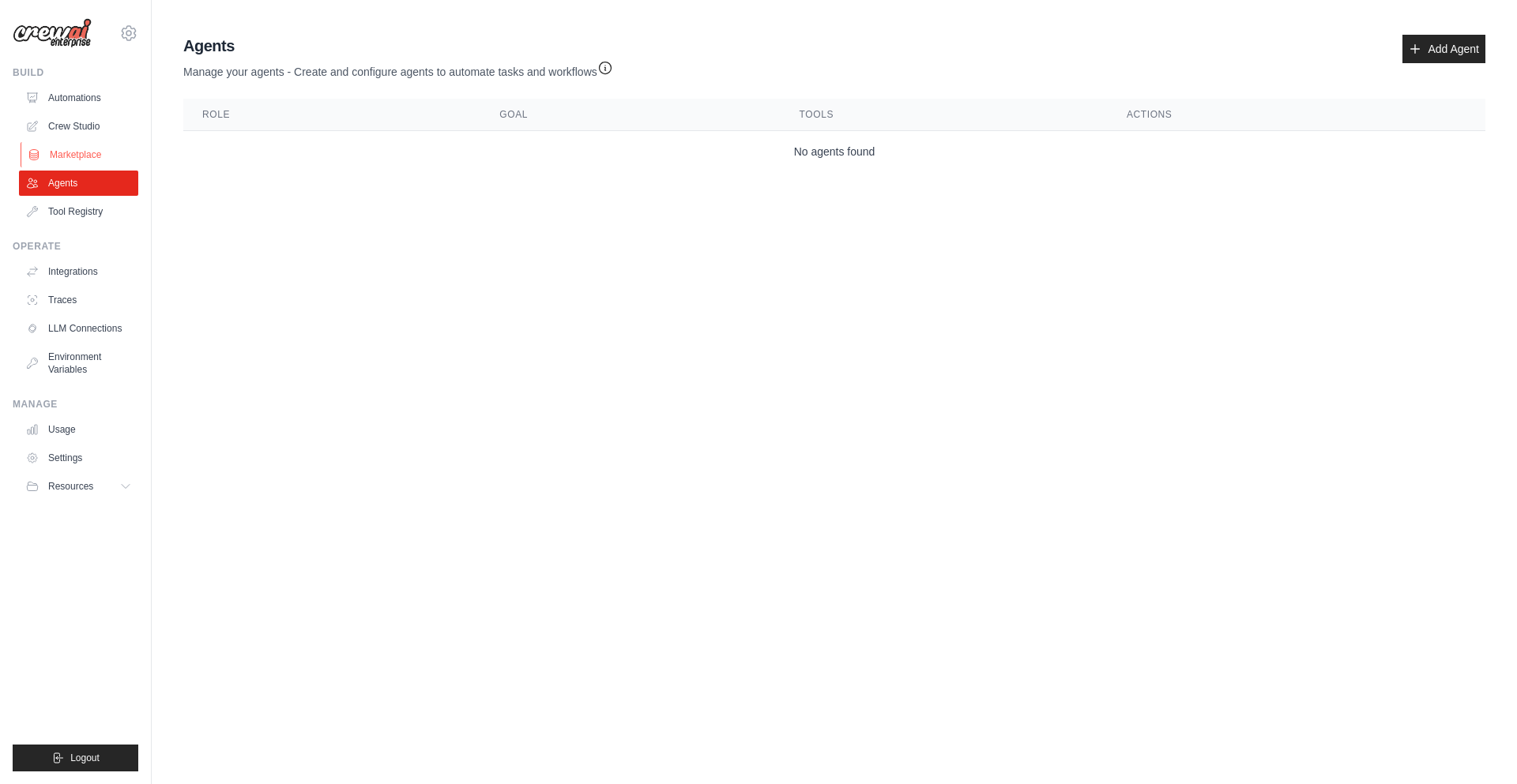
click at [124, 162] on link "Marketplace" at bounding box center [79, 154] width 119 height 25
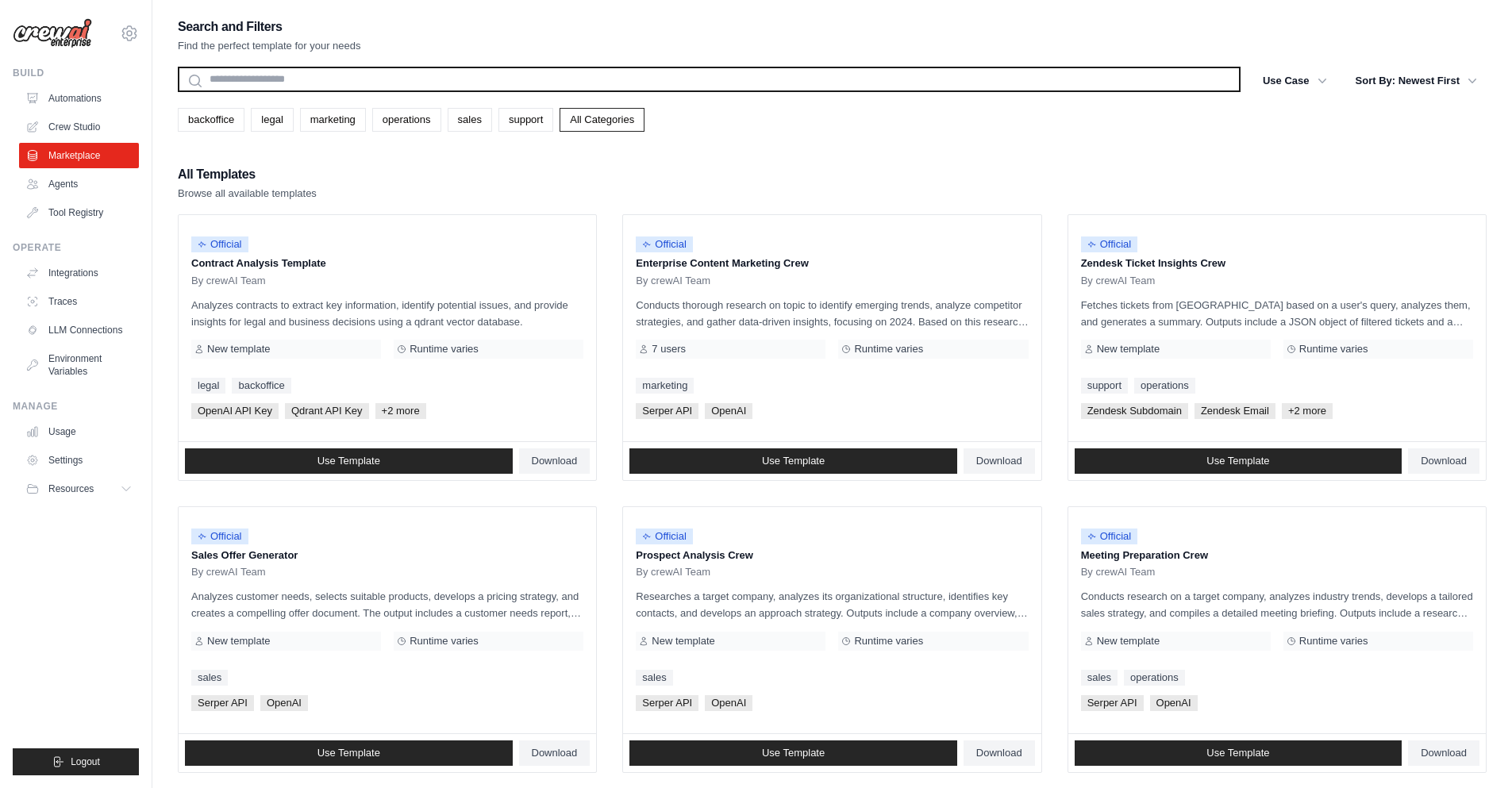
click at [224, 85] on input "text" at bounding box center [709, 79] width 1063 height 25
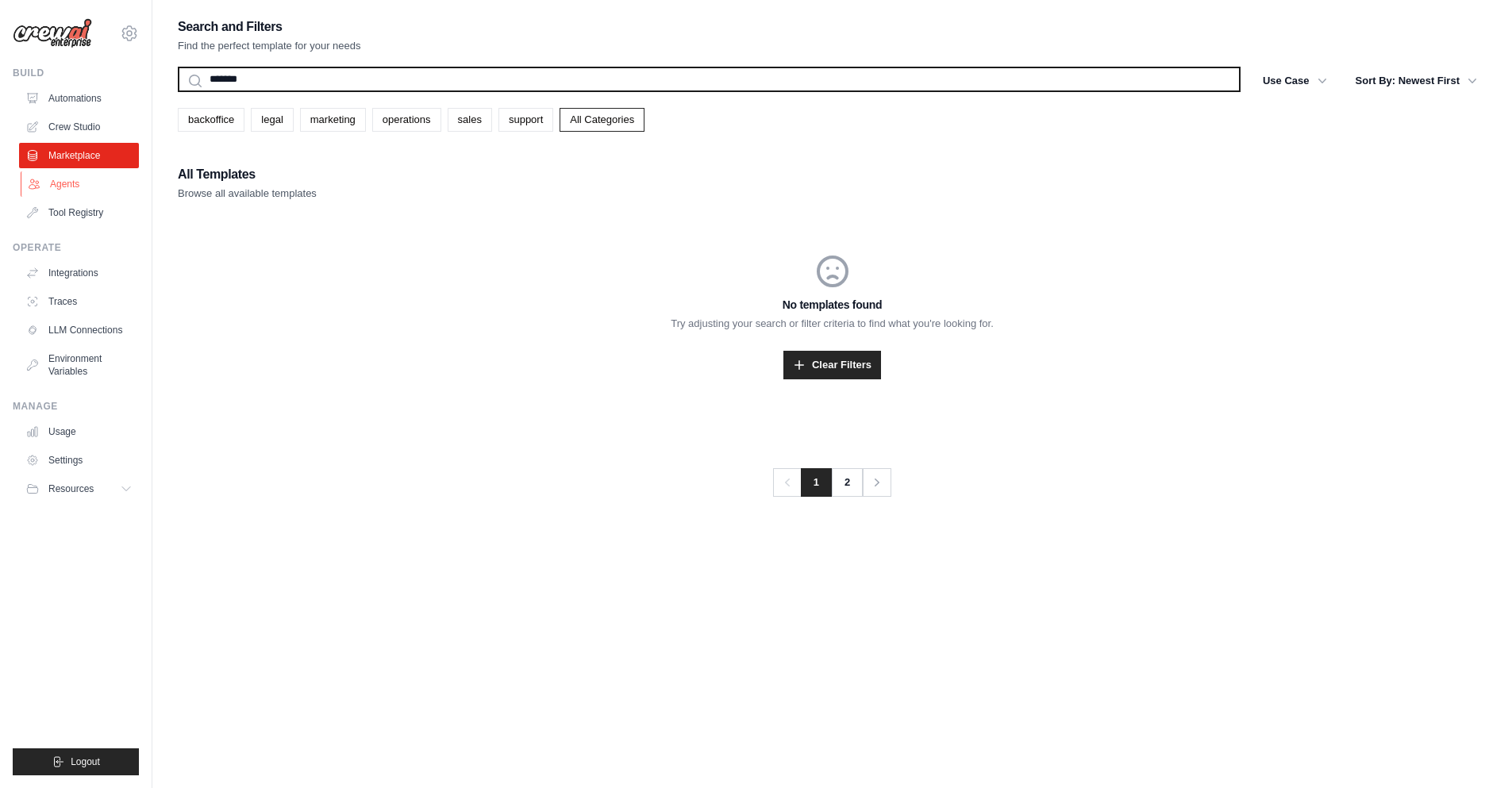
type input "*******"
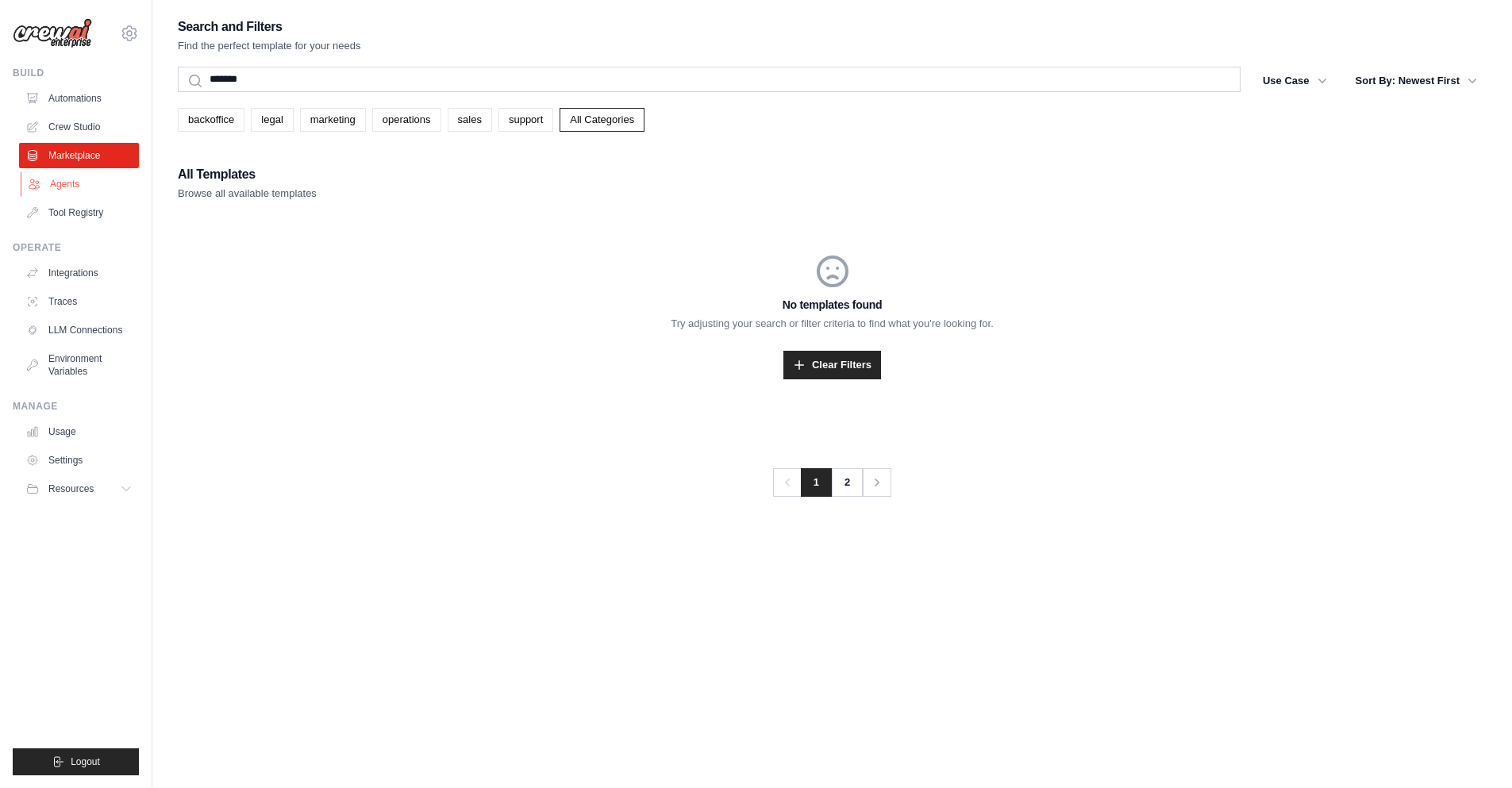
click at [103, 179] on link "Agents" at bounding box center [80, 183] width 119 height 25
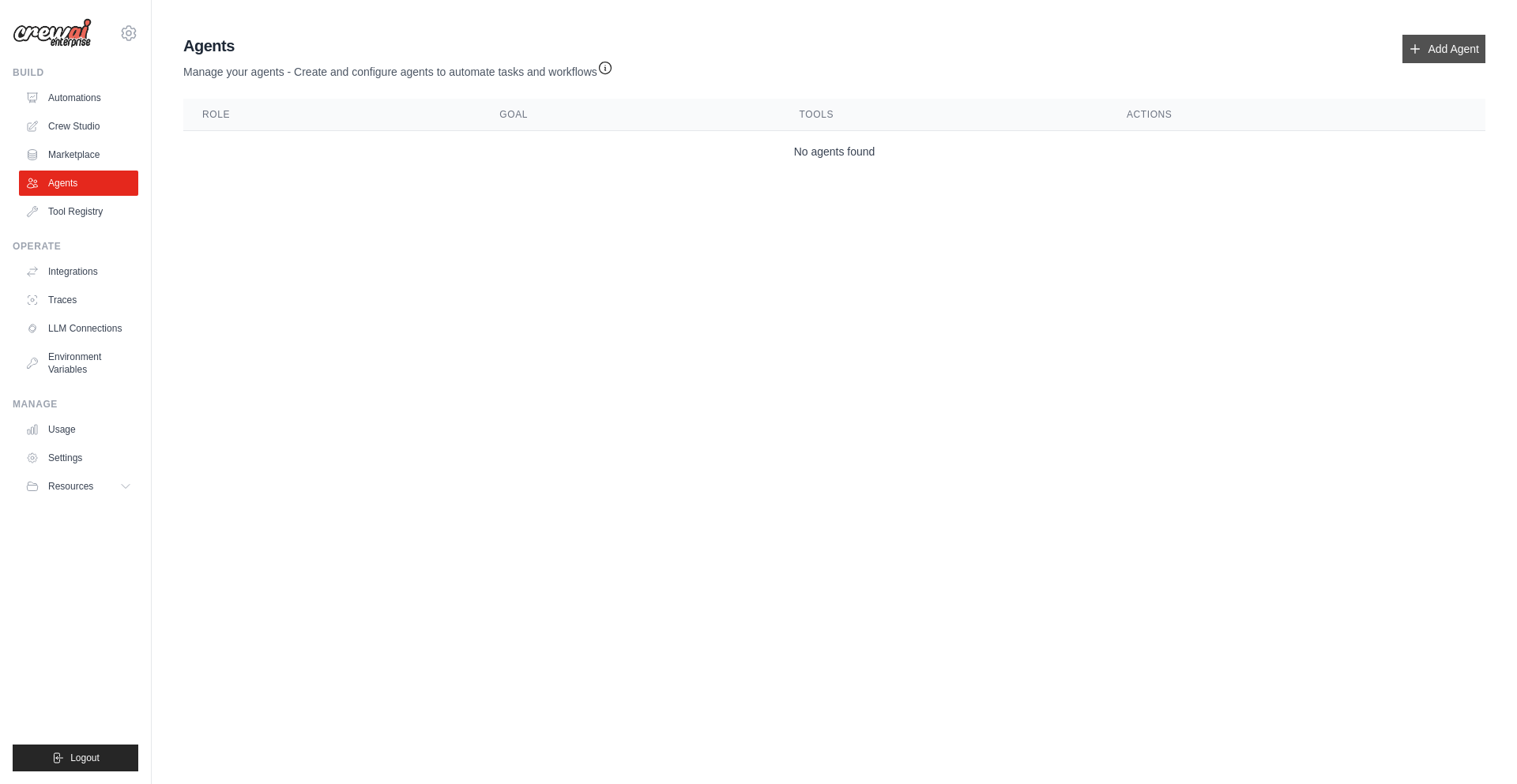
click at [1428, 53] on link "Add Agent" at bounding box center [1444, 49] width 83 height 29
click at [1426, 54] on link "Add Agent" at bounding box center [1444, 49] width 83 height 29
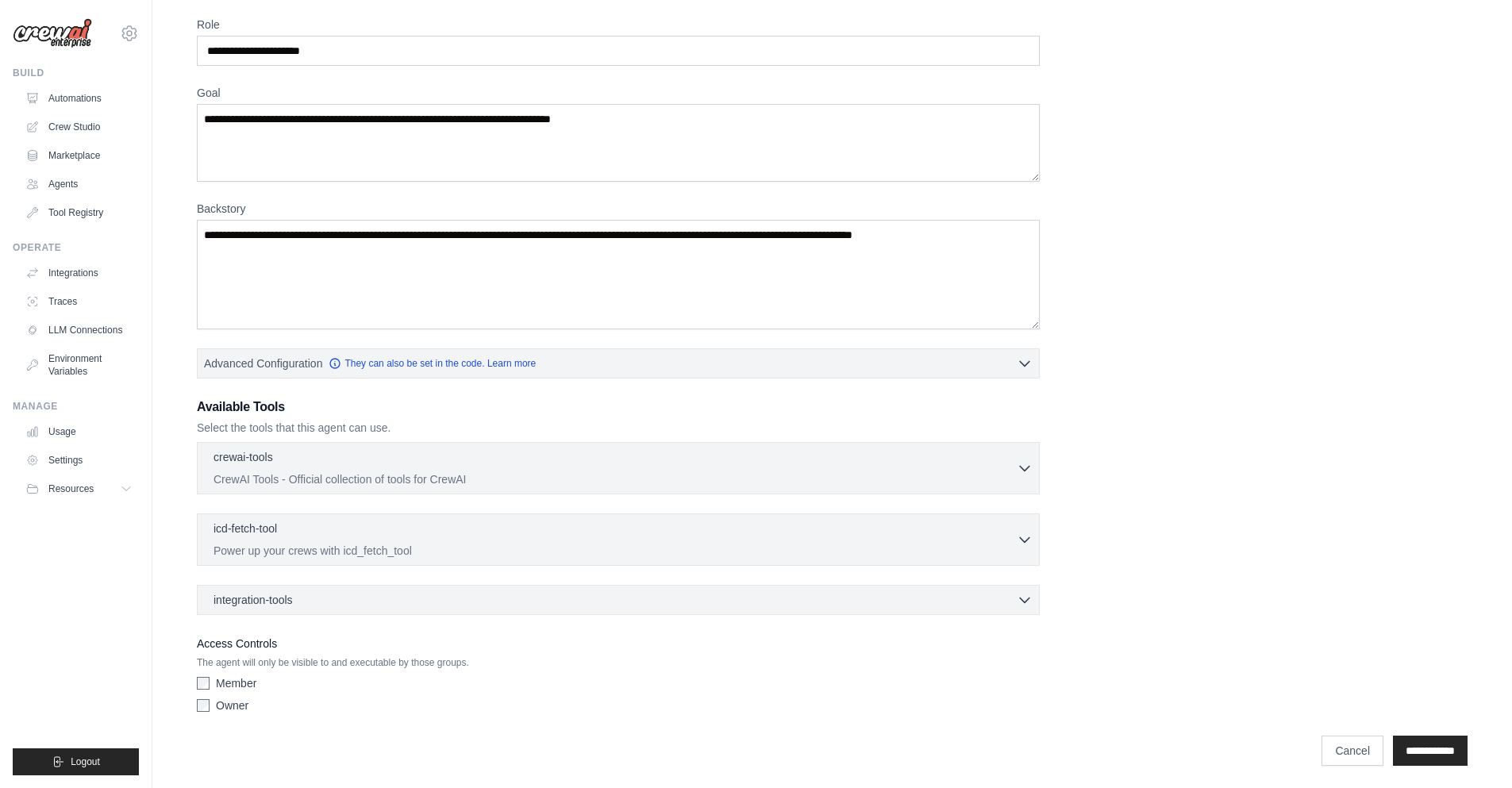
scroll to position [4, 0]
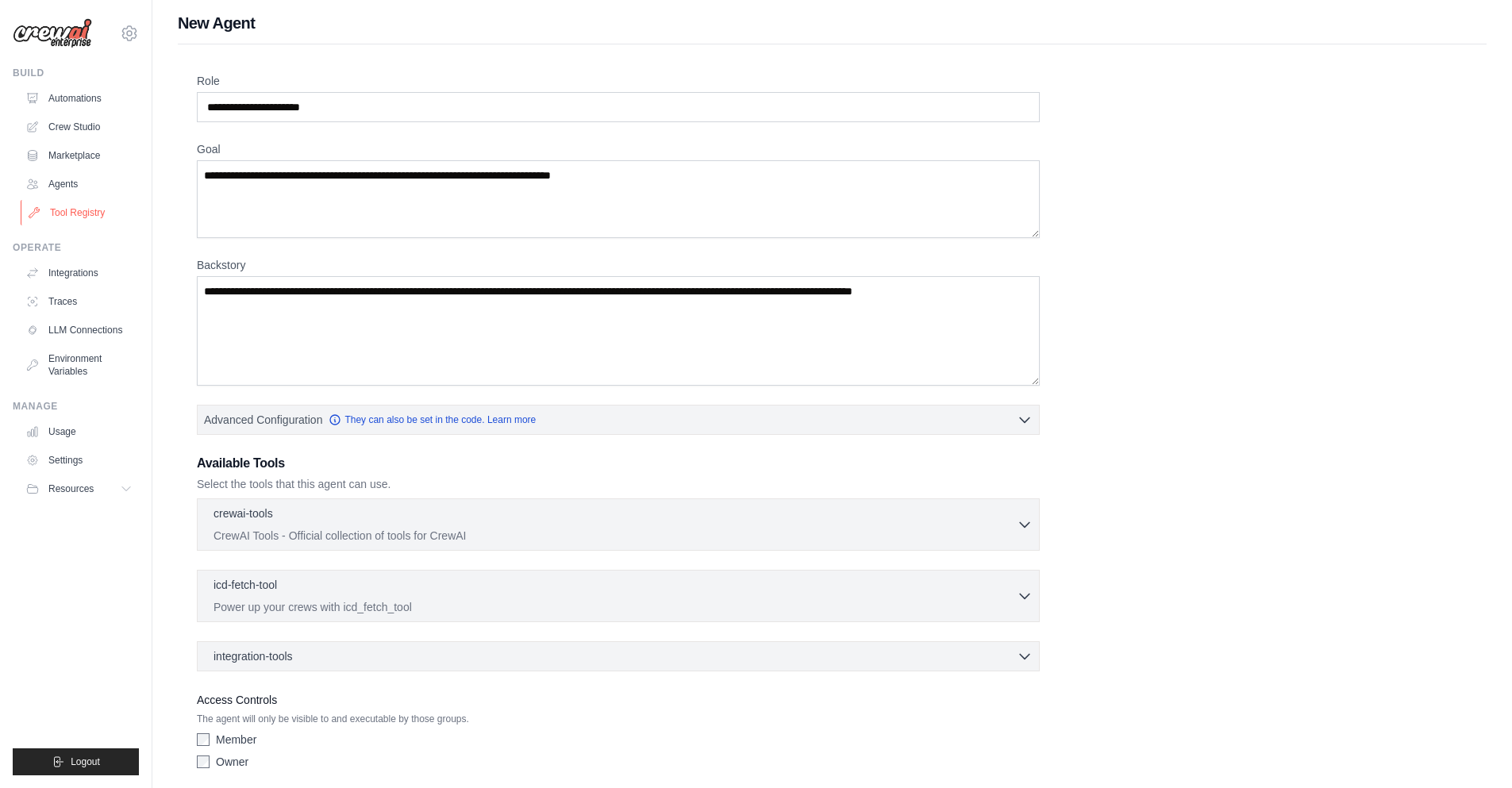
click at [80, 203] on link "Tool Registry" at bounding box center [80, 212] width 119 height 25
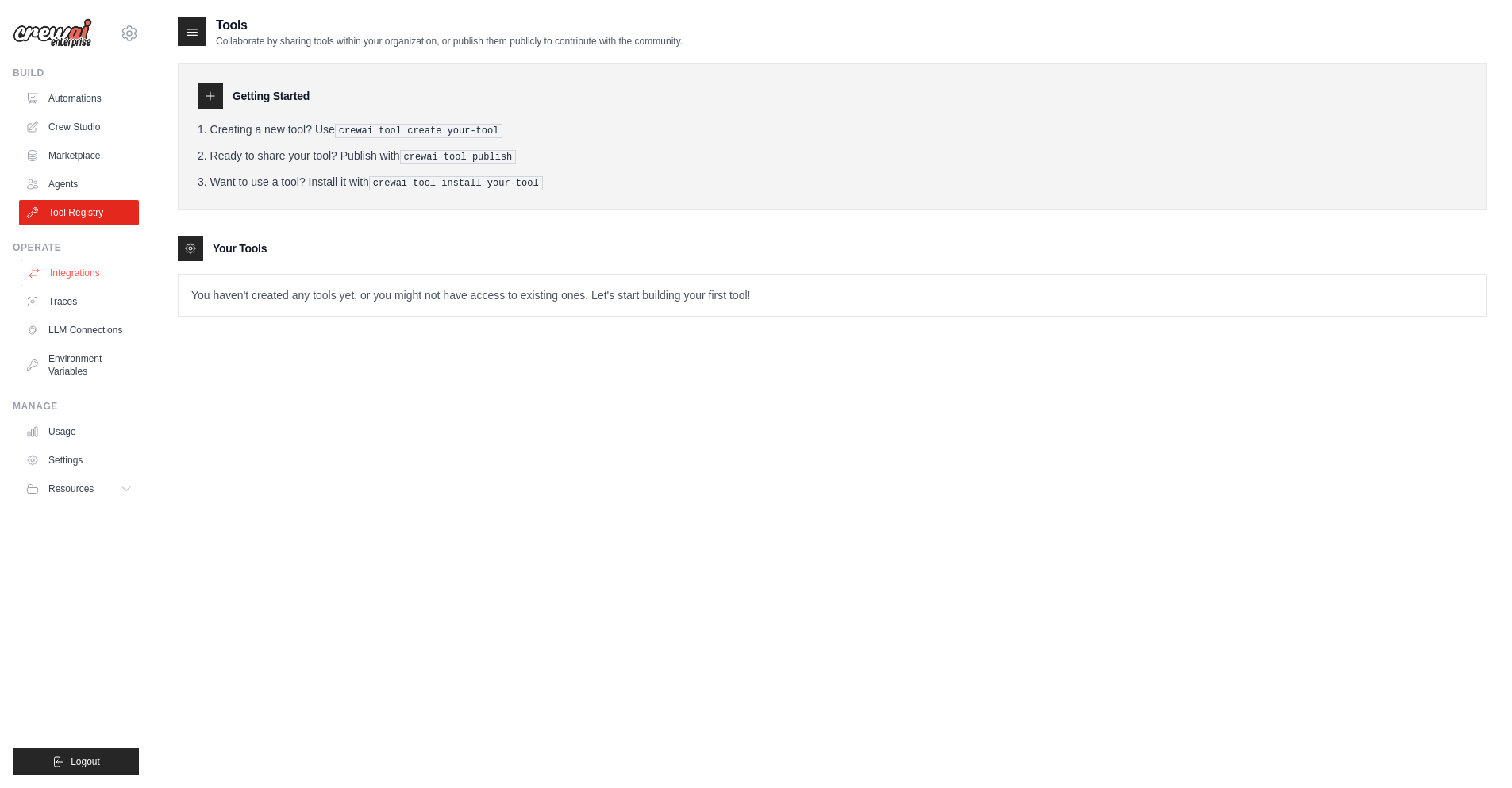
click at [79, 284] on link "Integrations" at bounding box center [80, 272] width 119 height 25
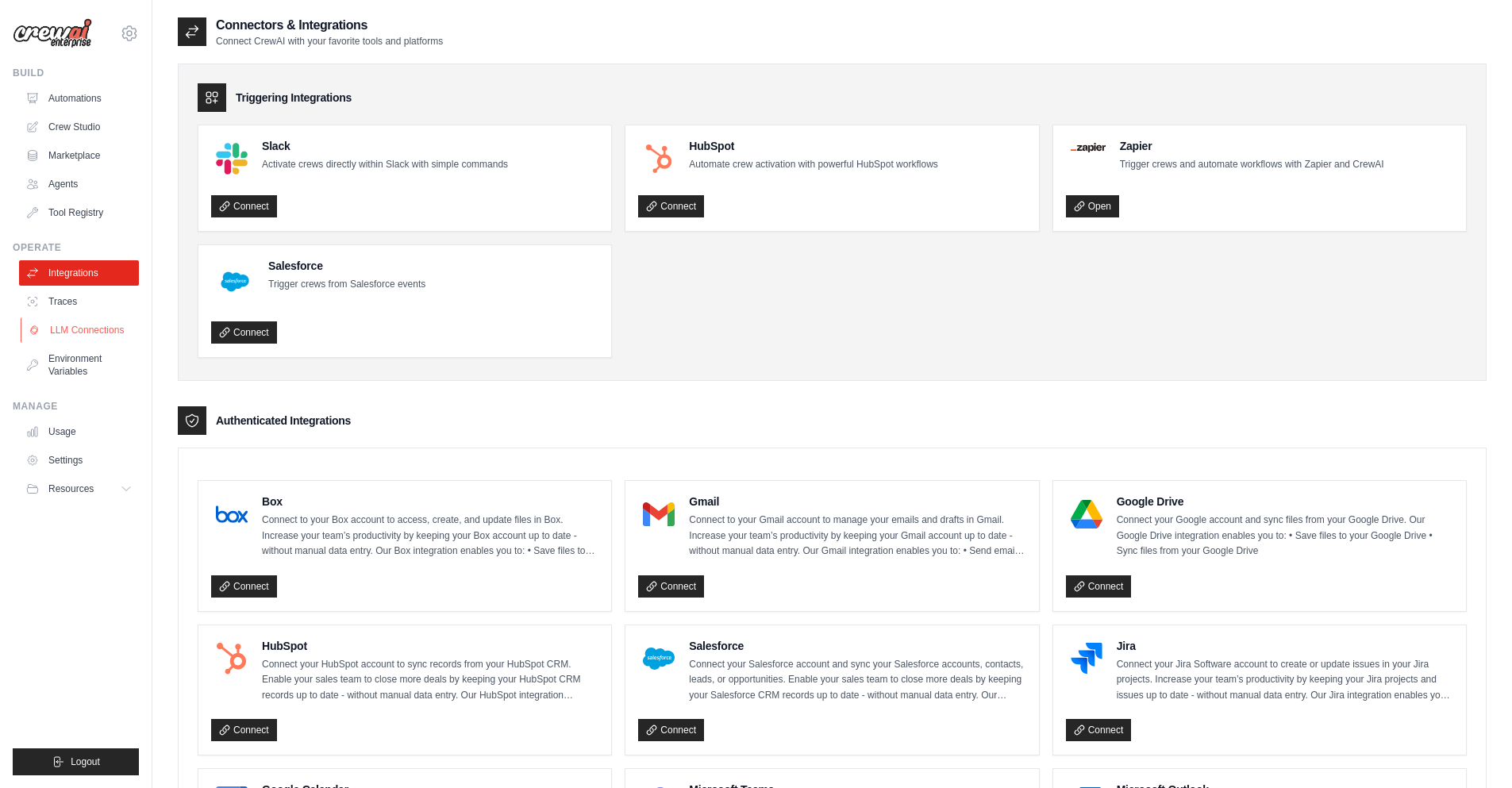
click at [82, 319] on link "LLM Connections" at bounding box center [80, 330] width 119 height 25
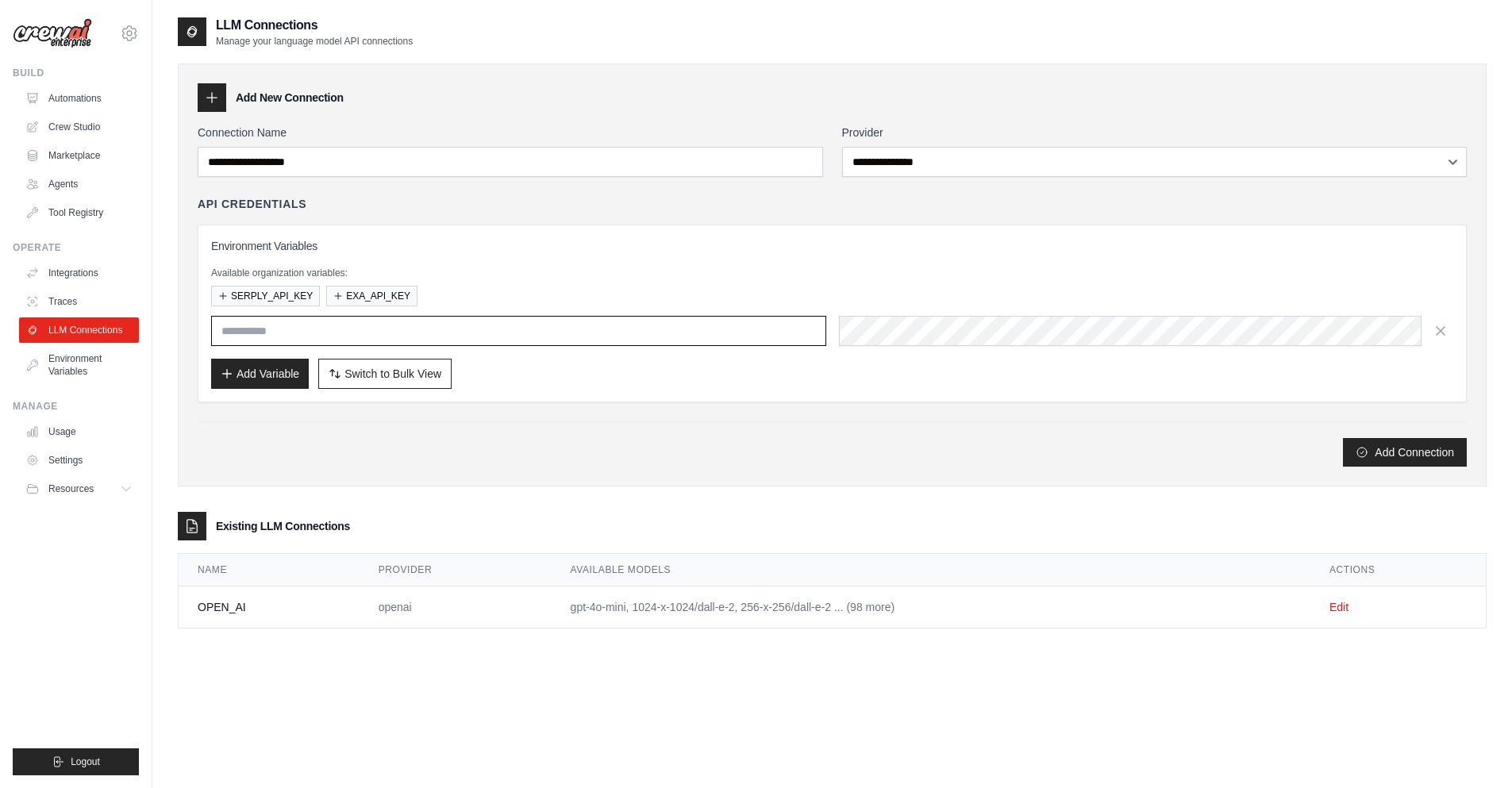
type input "**********"
click at [1407, 462] on button "Add Connection" at bounding box center [1406, 451] width 124 height 29
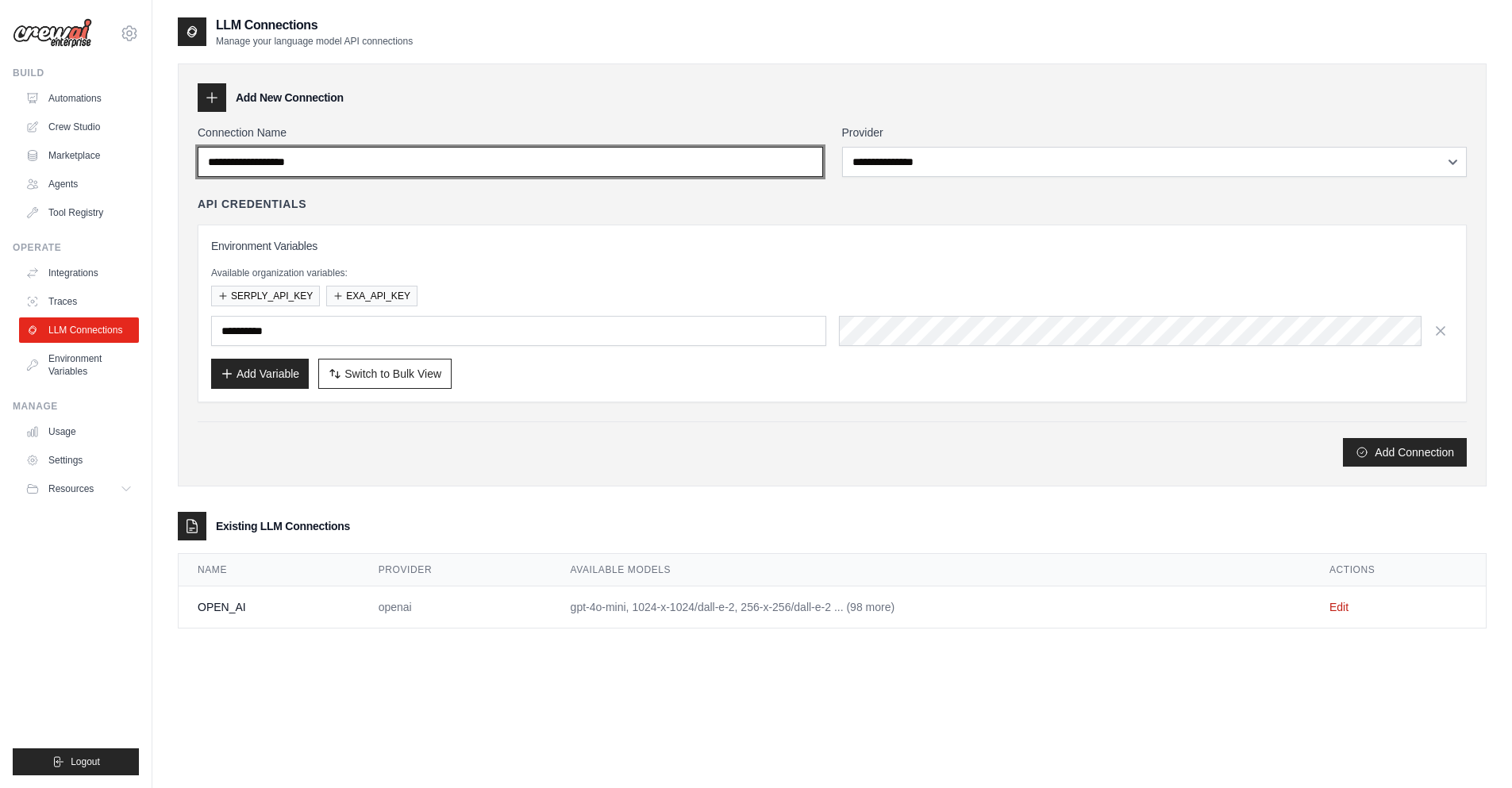
click at [293, 168] on input "Connection Name" at bounding box center [510, 162] width 626 height 31
type input "***"
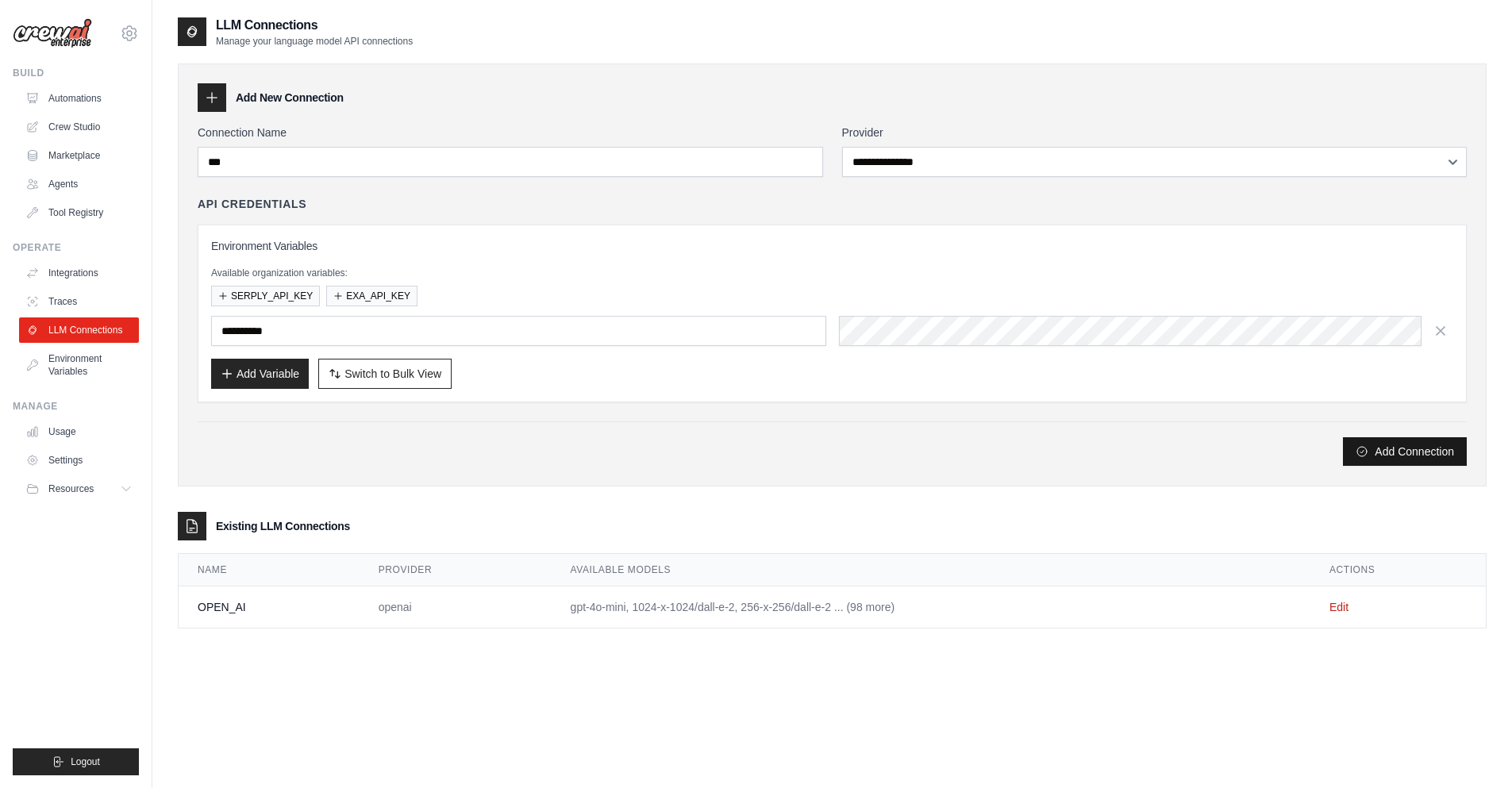
click at [1388, 449] on button "Add Connection" at bounding box center [1406, 451] width 124 height 29
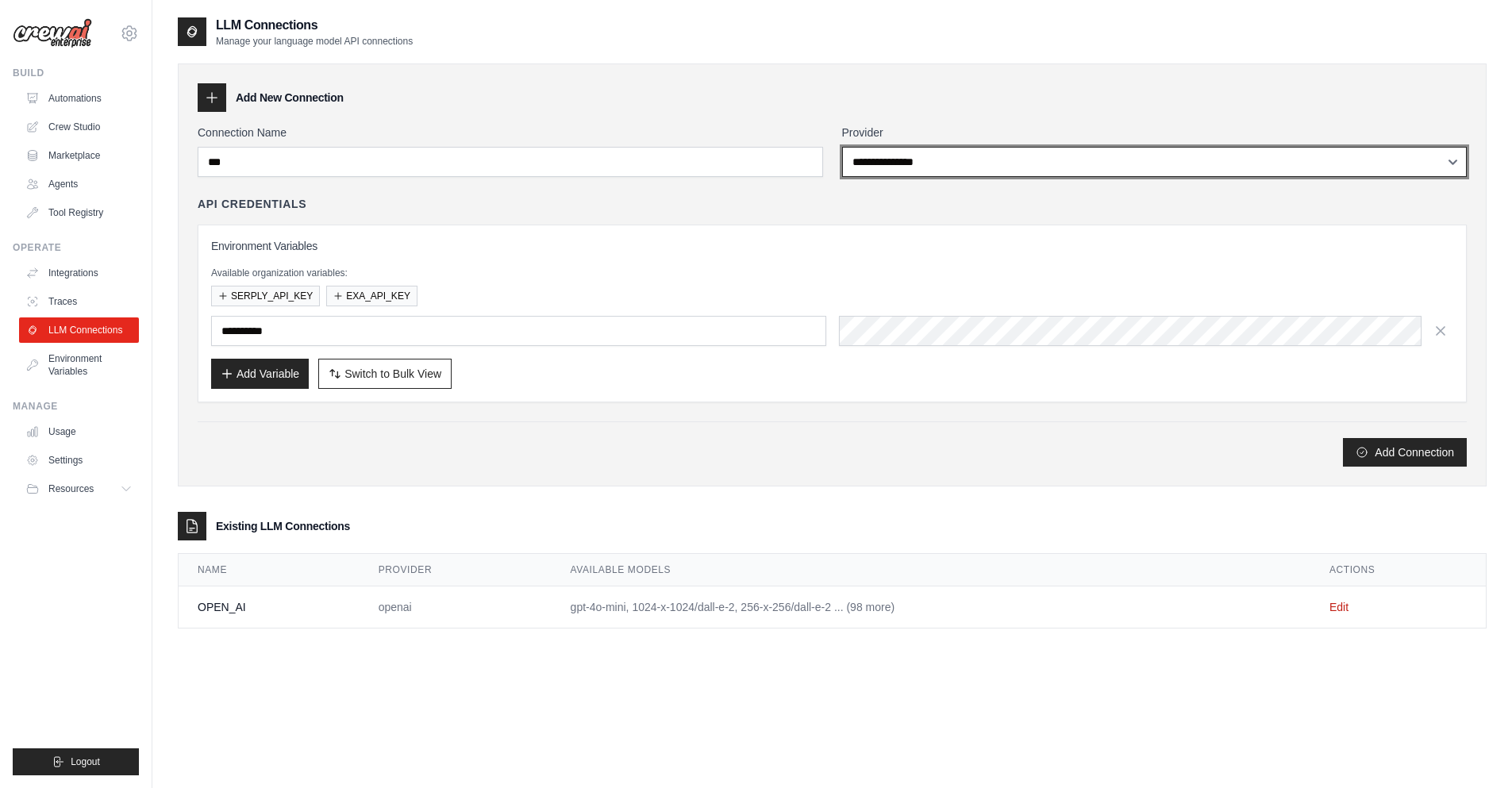
drag, startPoint x: 941, startPoint y: 160, endPoint x: 800, endPoint y: 395, distance: 274.1
click at [800, 395] on div "**********" at bounding box center [831, 295] width 1269 height 342
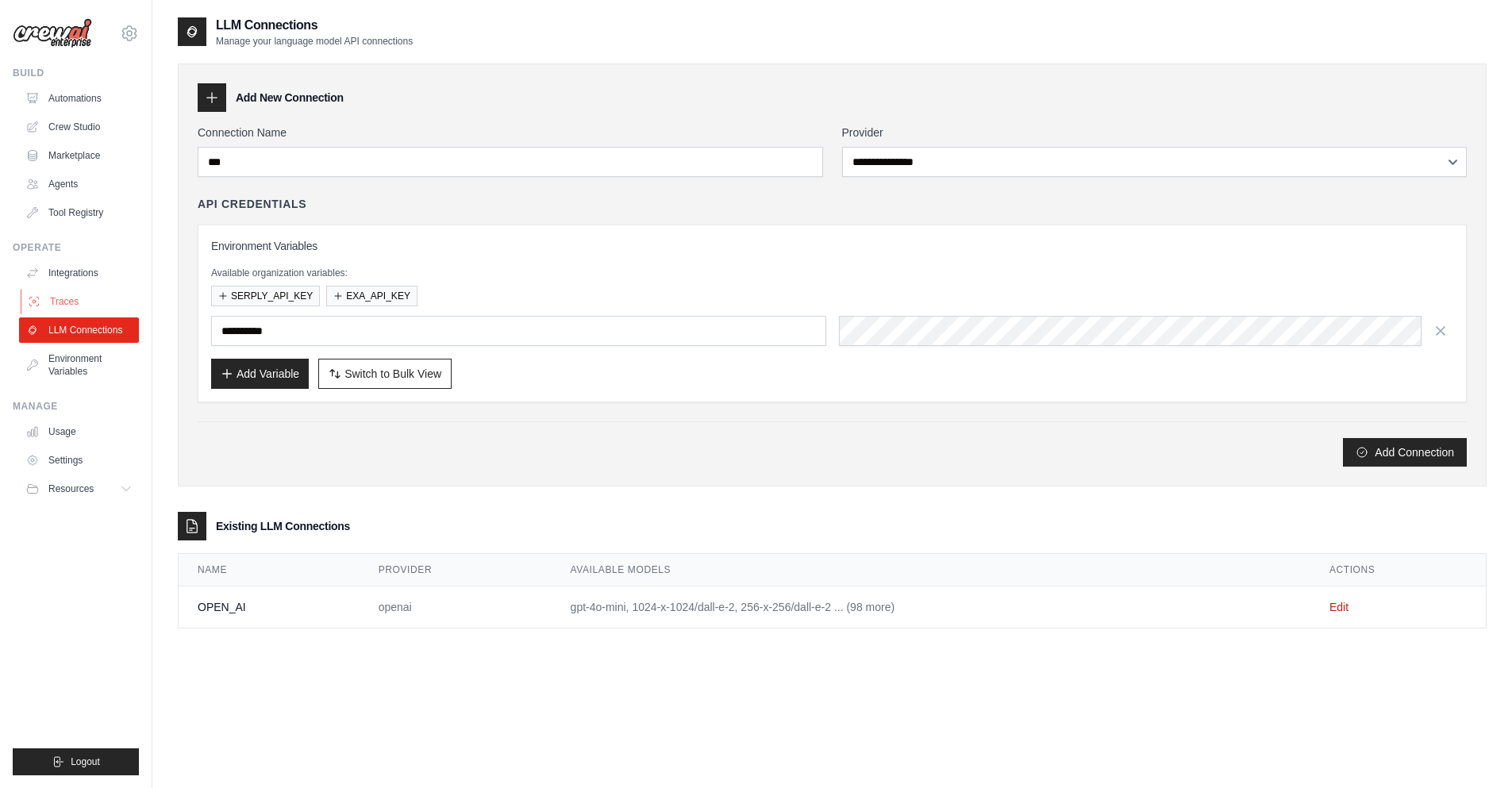
click at [47, 305] on link "Traces" at bounding box center [80, 301] width 119 height 25
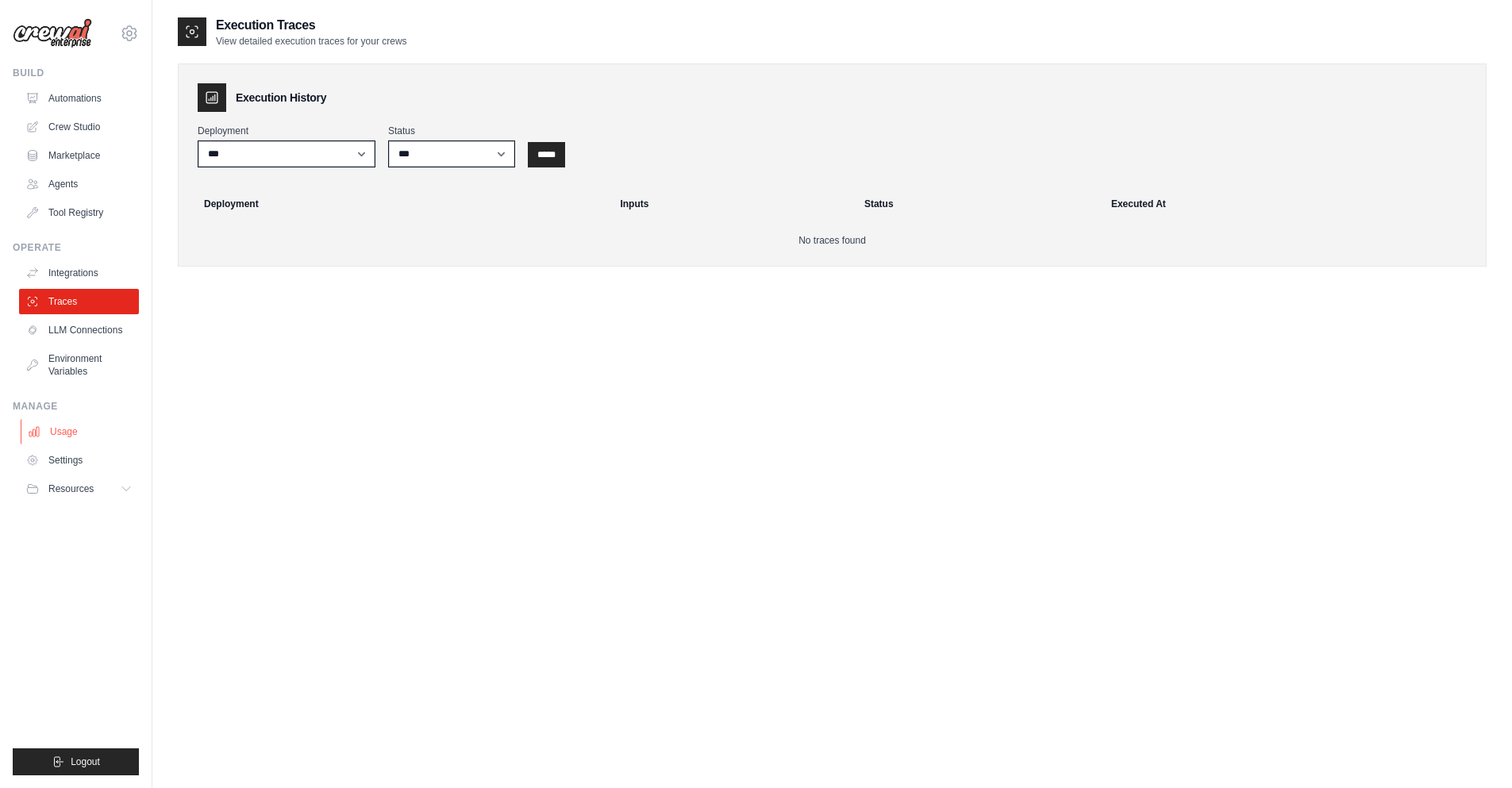
click at [51, 432] on link "Usage" at bounding box center [80, 432] width 119 height 25
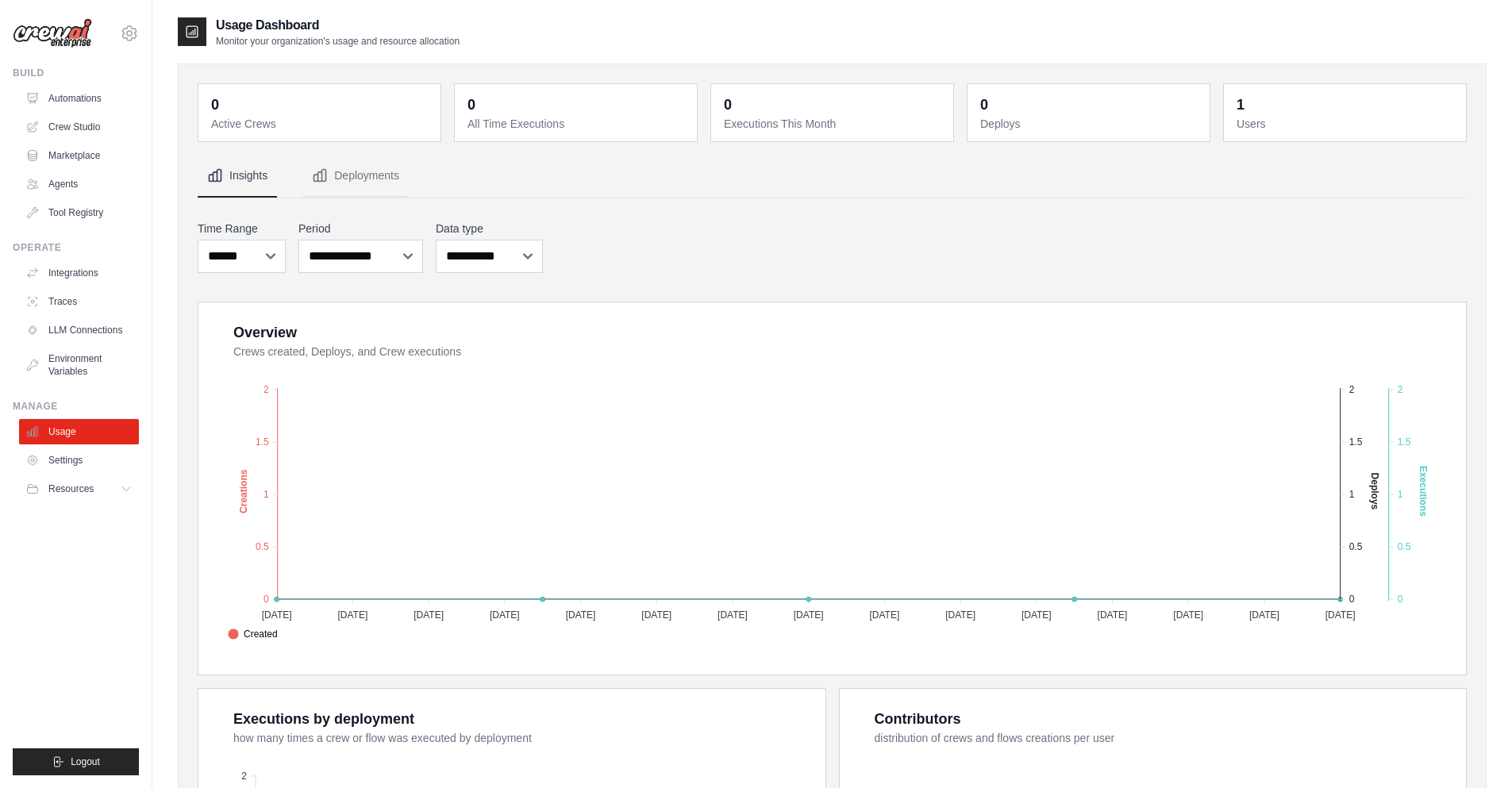
click at [687, 150] on div "0 Active Crews 0 All Time Executions 0 Executions This Month 0 Deploys 1 Users" at bounding box center [831, 586] width 1269 height 1007
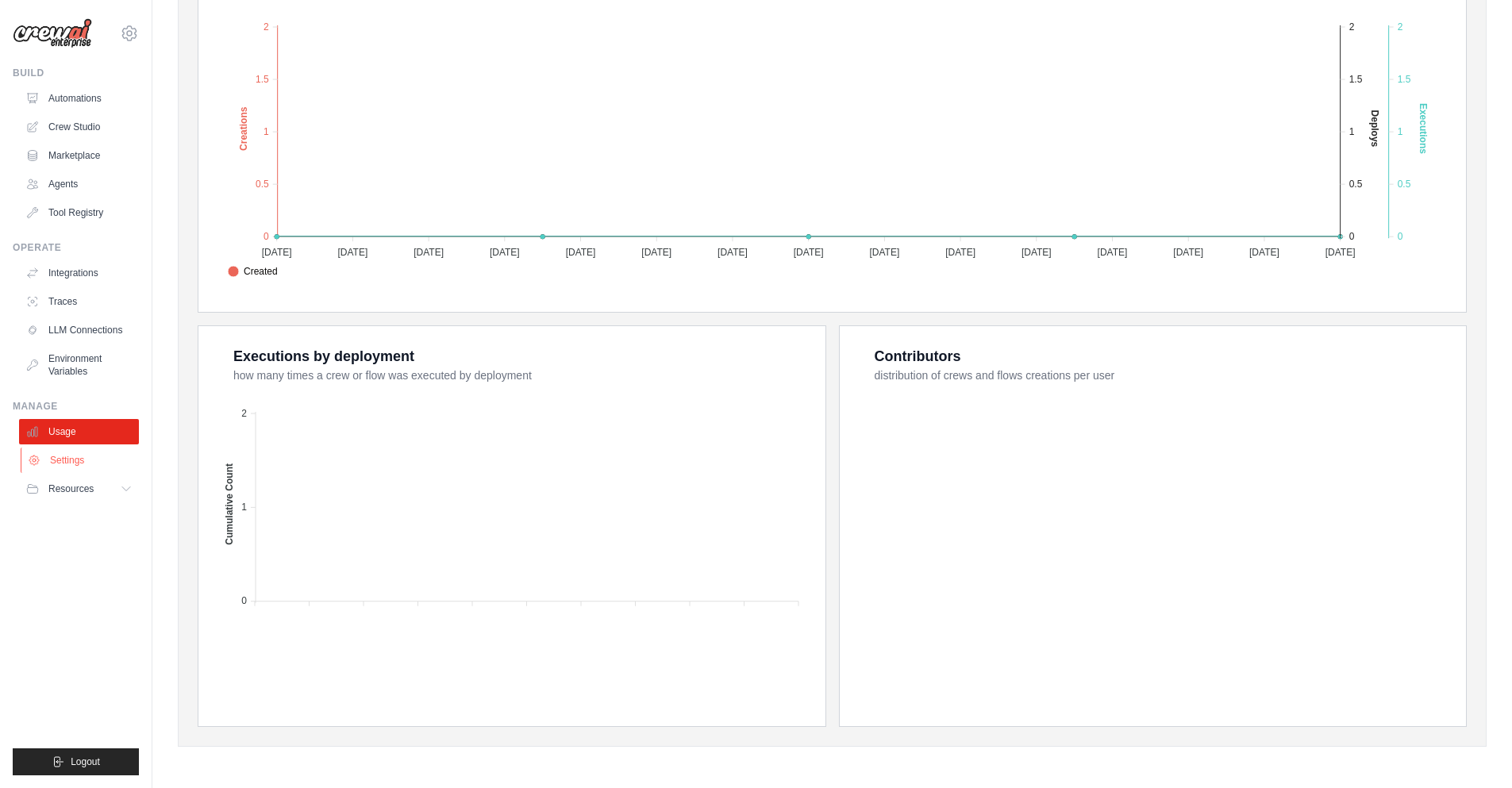
click at [84, 470] on link "Settings" at bounding box center [80, 460] width 119 height 25
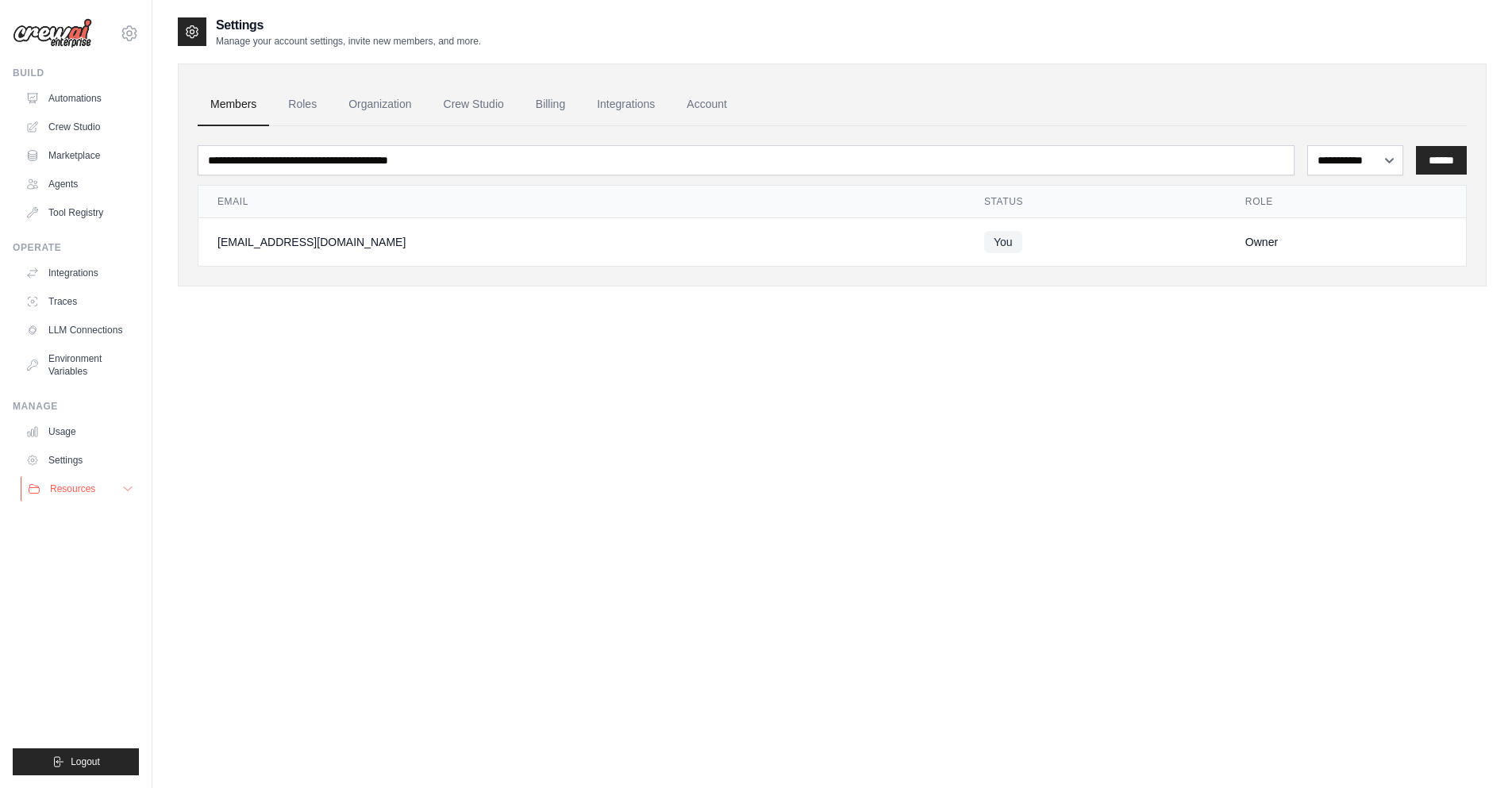
click at [86, 495] on button "Resources" at bounding box center [80, 488] width 119 height 25
click at [93, 515] on span "Documentation" at bounding box center [88, 516] width 64 height 13
